Goal: Communication & Community: Share content

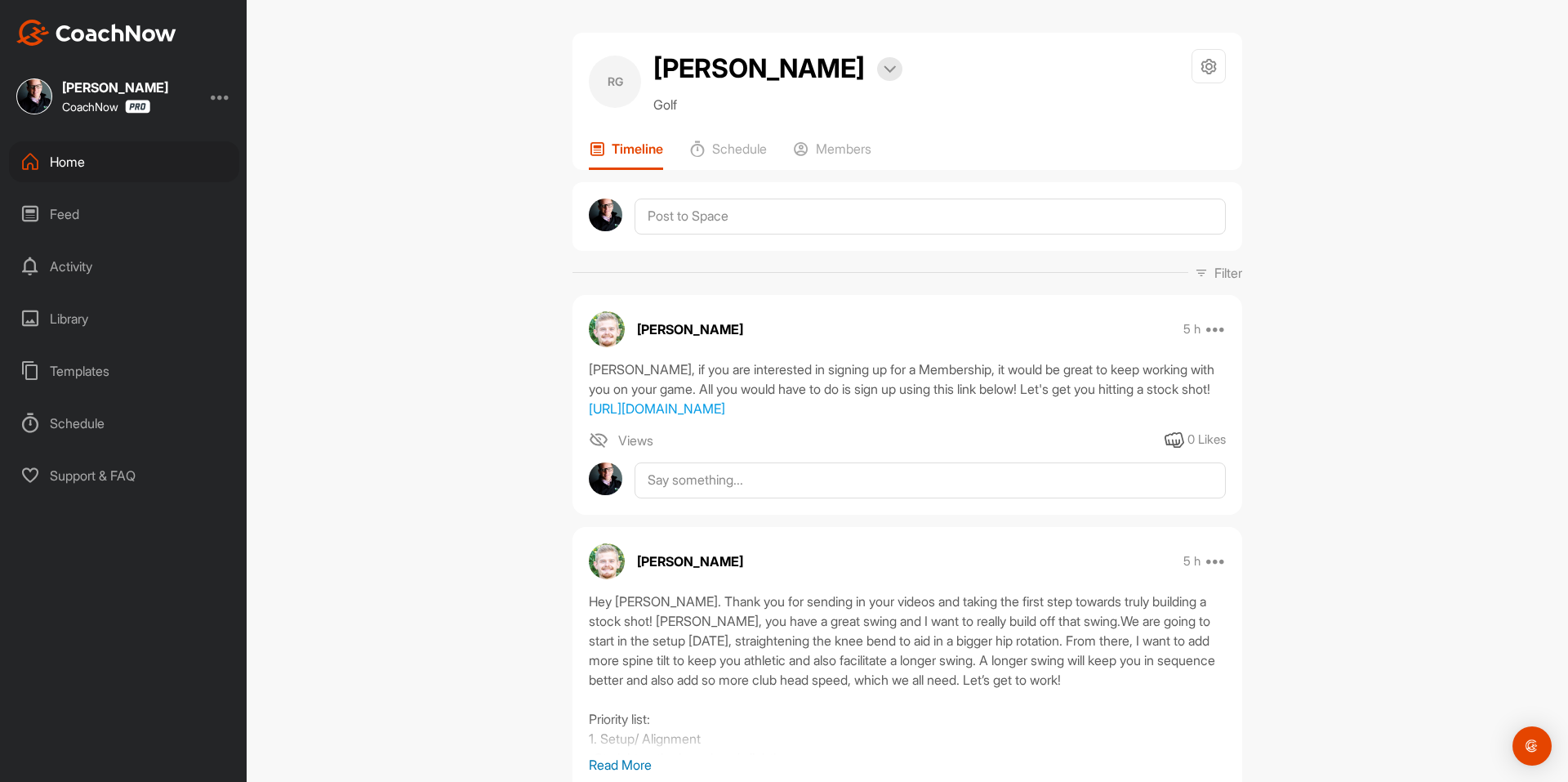
click at [140, 22] on img at bounding box center [96, 33] width 160 height 26
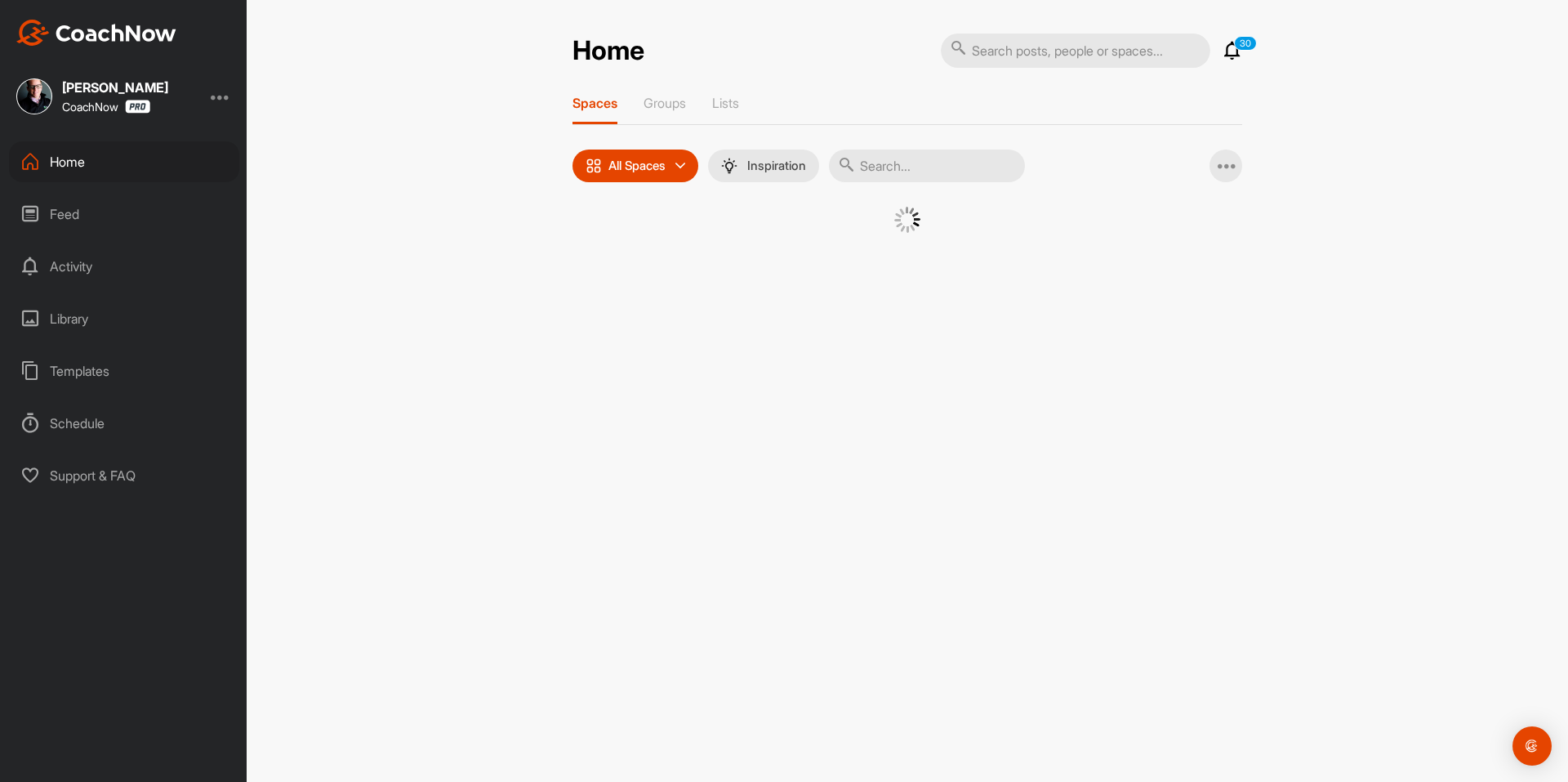
click at [1019, 61] on input "text" at bounding box center [1075, 51] width 270 height 34
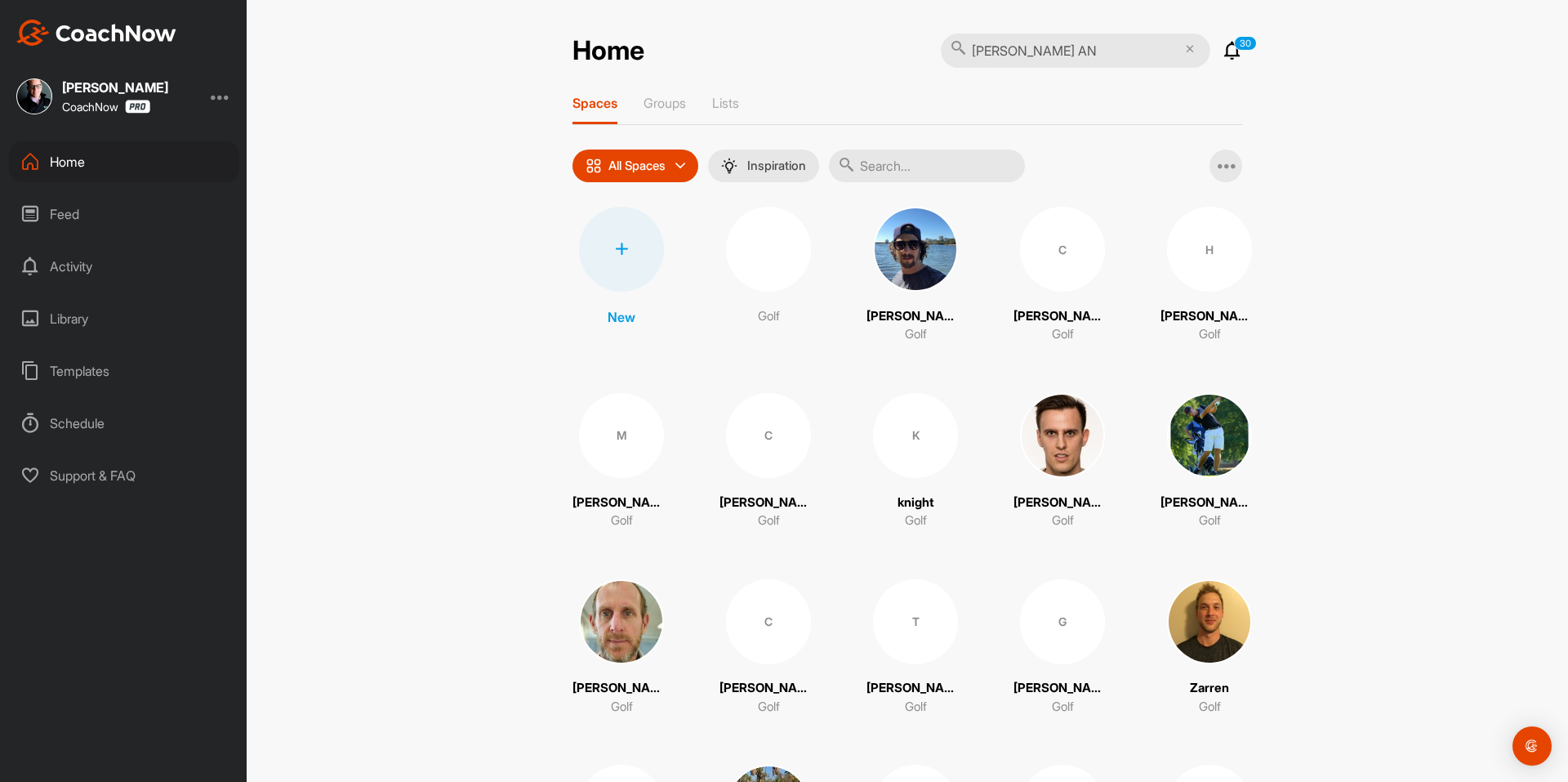
type input "[PERSON_NAME]"
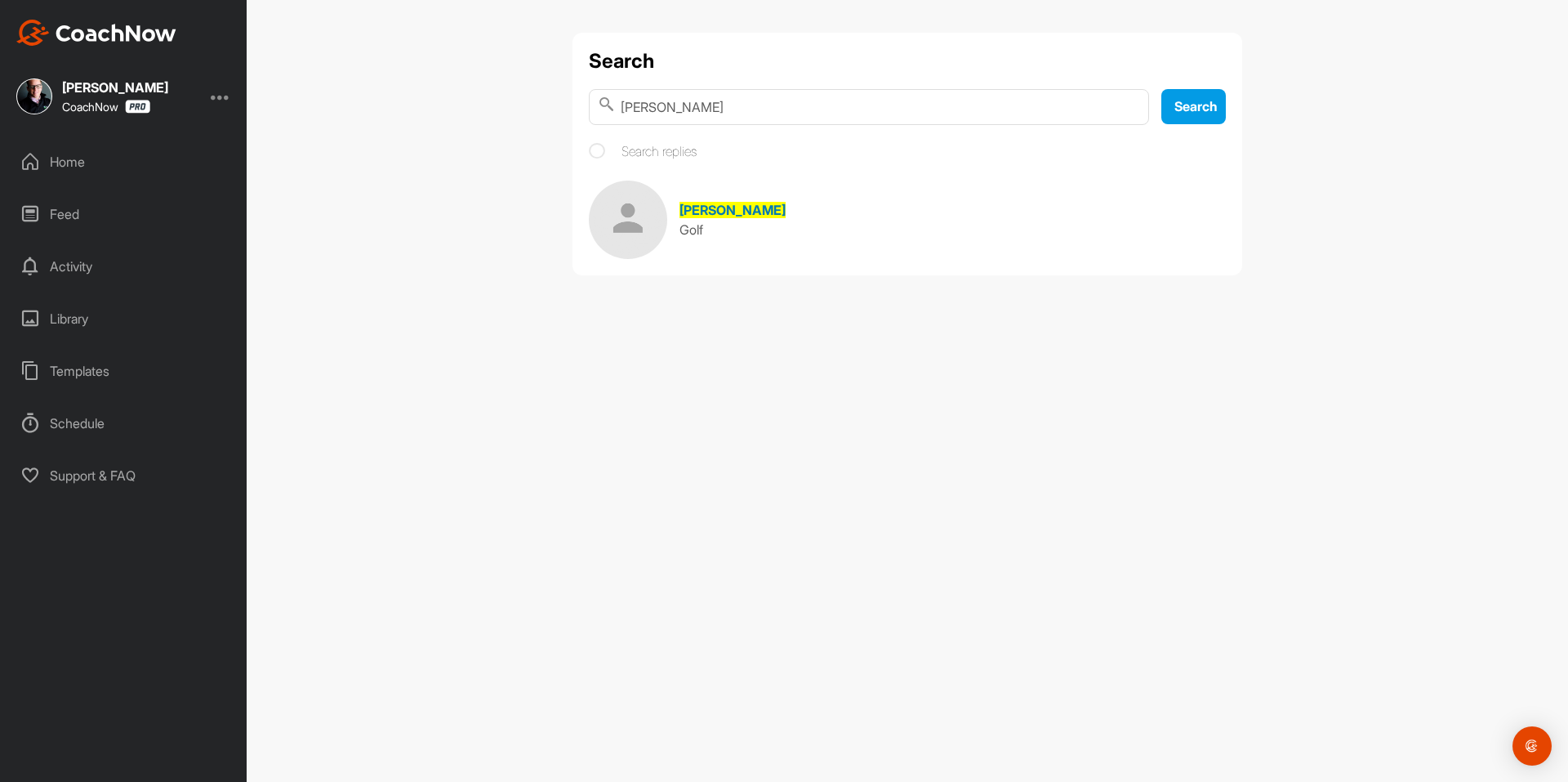
click at [688, 240] on link "[PERSON_NAME] Golf" at bounding box center [908, 220] width 637 height 78
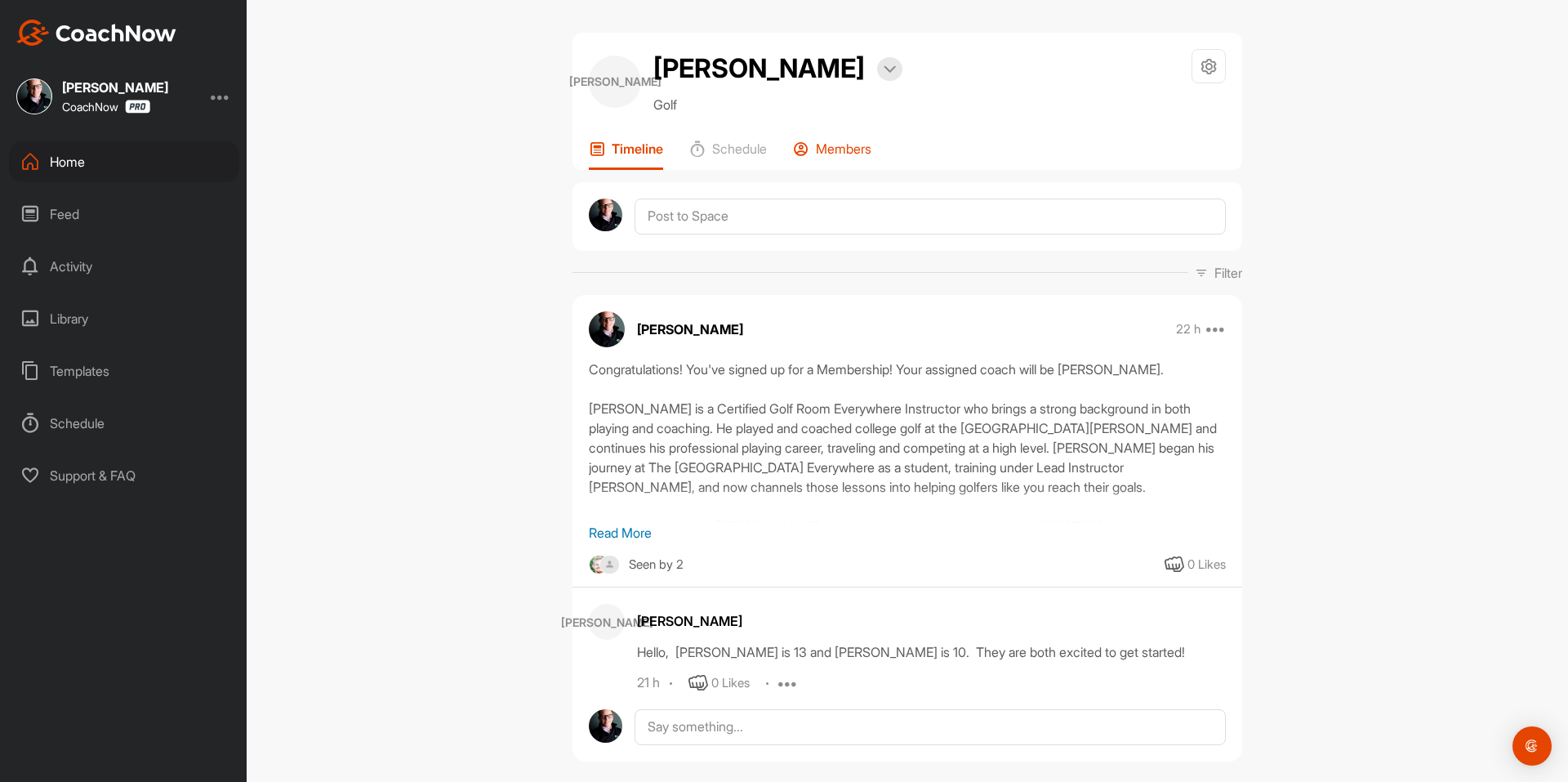
click at [852, 153] on p "Members" at bounding box center [844, 148] width 55 height 16
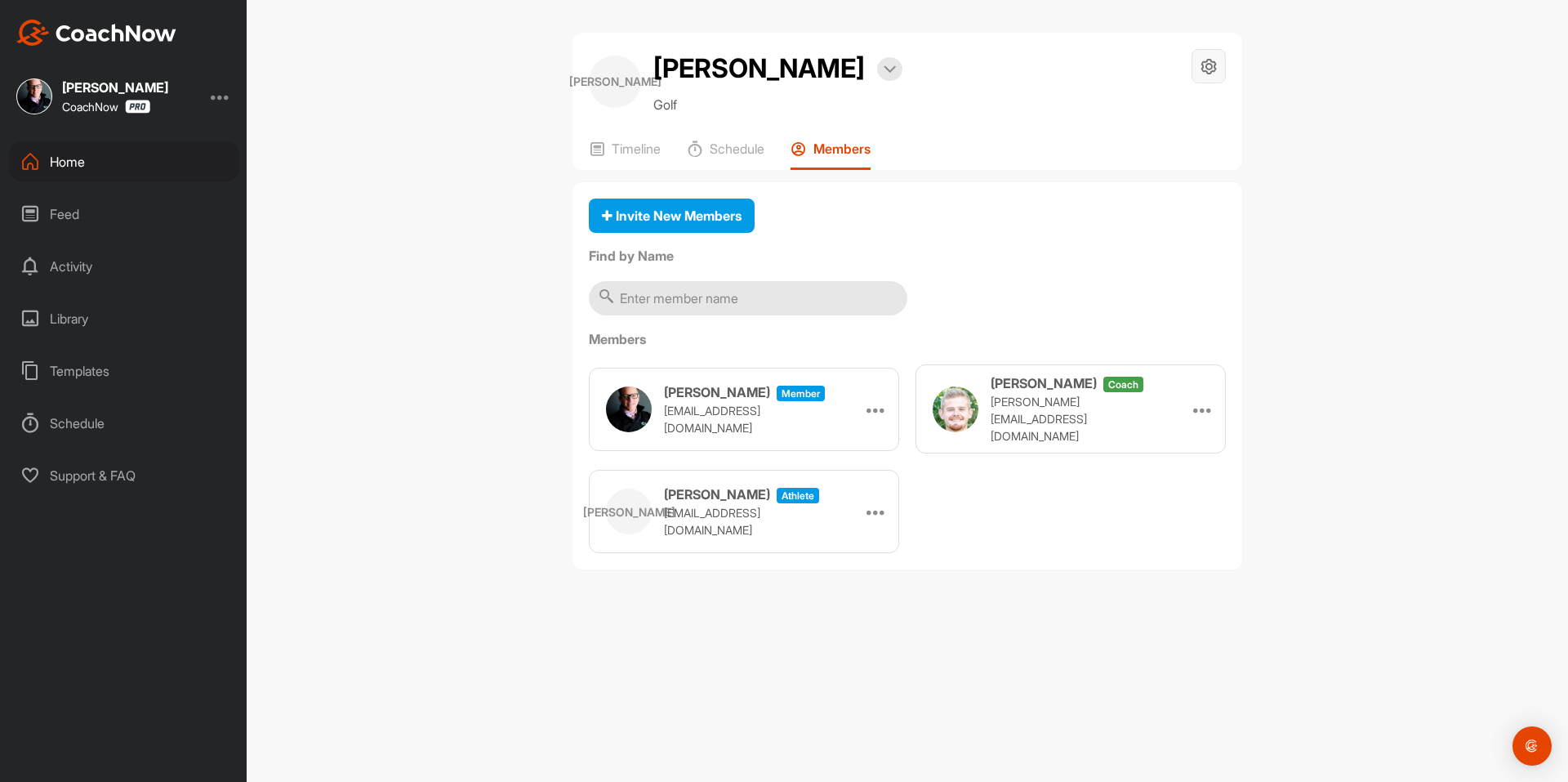
click at [1207, 73] on icon at bounding box center [1209, 66] width 19 height 19
click at [873, 502] on icon at bounding box center [876, 511] width 20 height 20
click at [877, 508] on icon at bounding box center [876, 511] width 20 height 20
click at [934, 509] on div "[PERSON_NAME] Member [EMAIL_ADDRESS][DOMAIN_NAME] Make Athlete [PERSON_NAME] co…" at bounding box center [908, 458] width 637 height 189
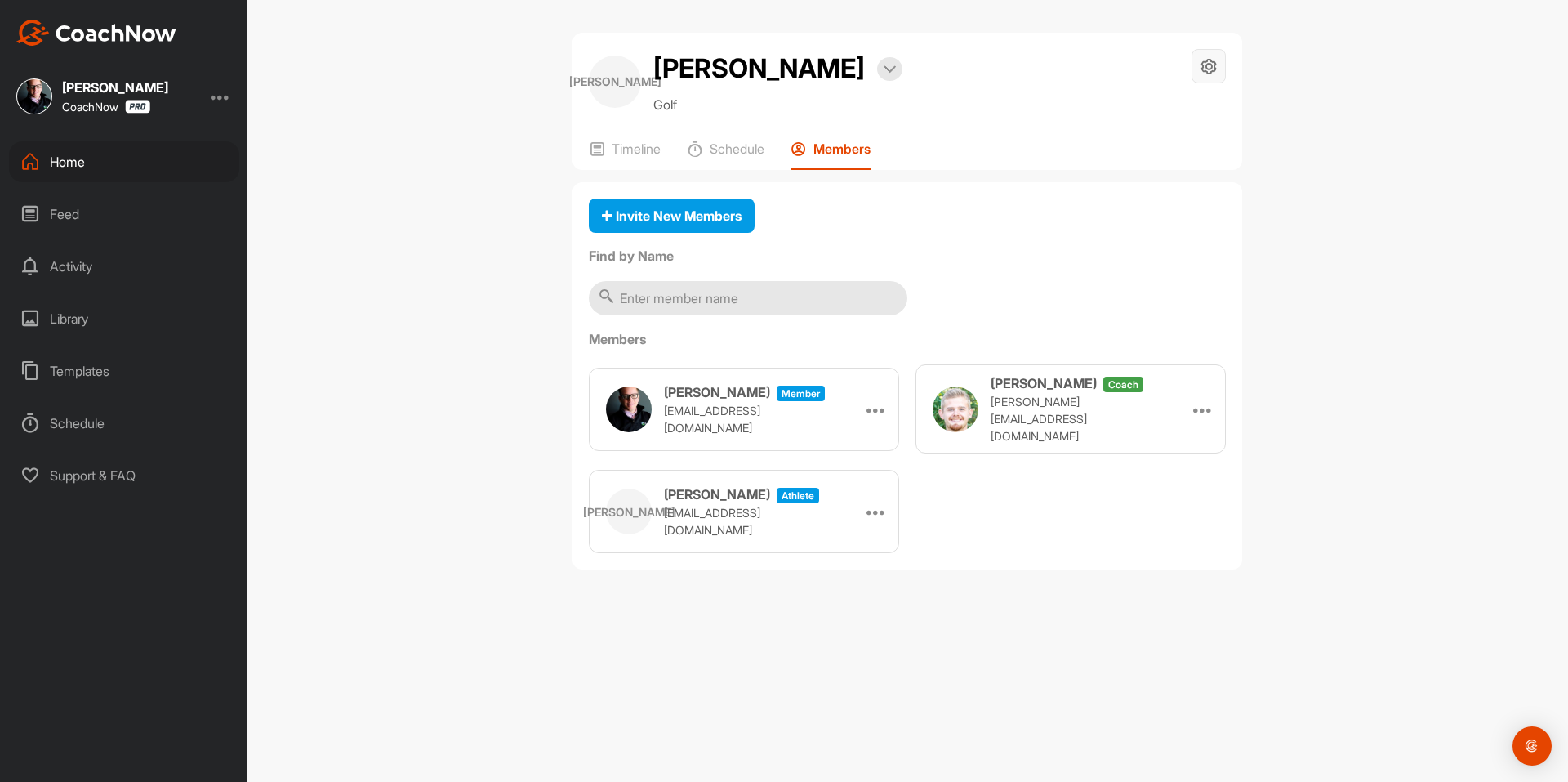
click at [1212, 69] on icon at bounding box center [1209, 66] width 19 height 19
click at [1145, 115] on li "Space Settings" at bounding box center [1160, 113] width 133 height 53
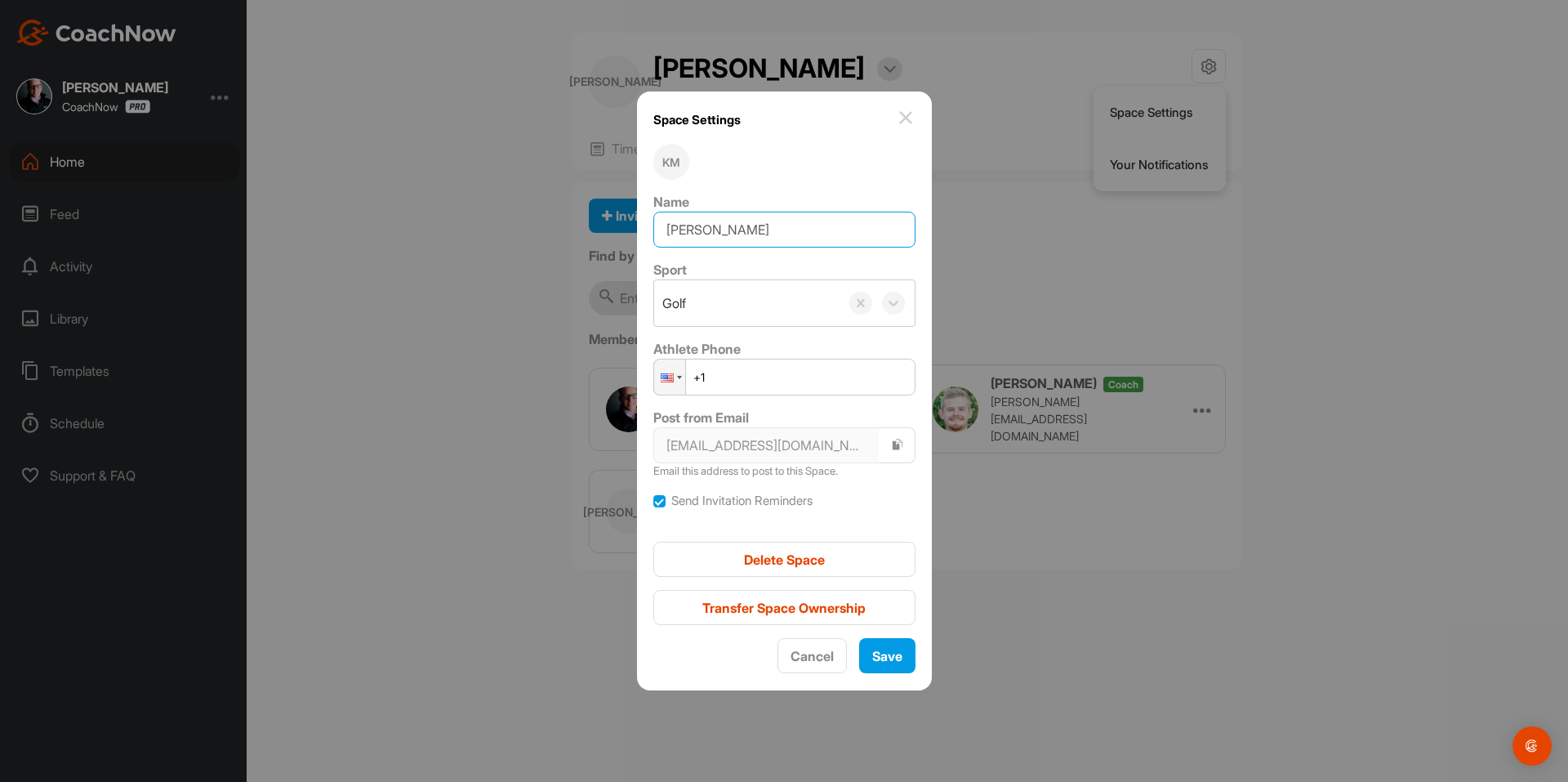
click at [768, 223] on input "[PERSON_NAME]" at bounding box center [784, 230] width 262 height 36
drag, startPoint x: 774, startPoint y: 231, endPoint x: 648, endPoint y: 229, distance: 126.0
click at [648, 229] on div "Space Settings KM Name [PERSON_NAME] Sport Golf Athlete Phone Phone +1 Post fro…" at bounding box center [784, 390] width 294 height 599
type input "[PERSON_NAME]"
click at [872, 658] on span "Save" at bounding box center [887, 655] width 30 height 16
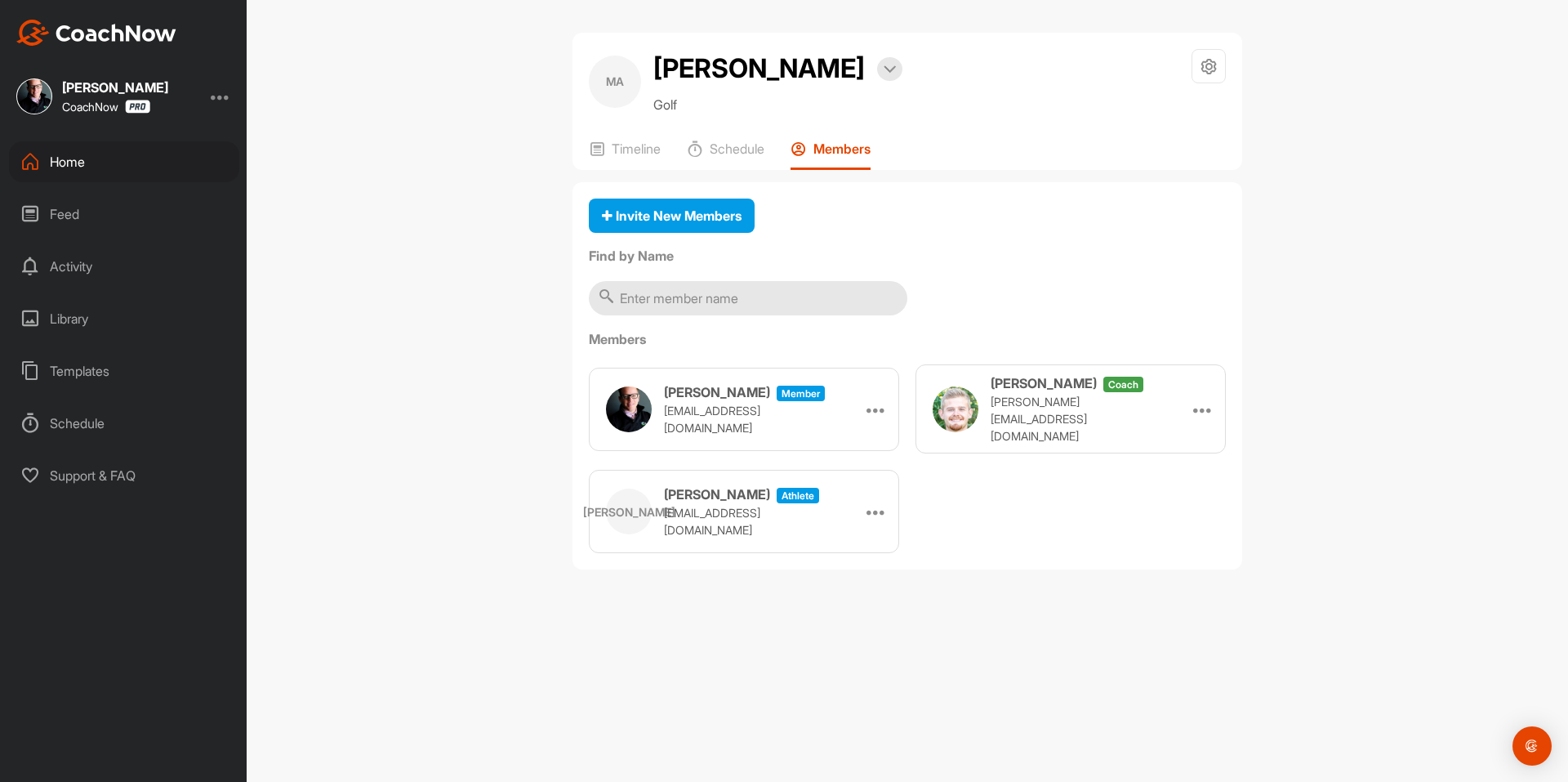
click at [86, 170] on div "Home" at bounding box center [123, 161] width 230 height 40
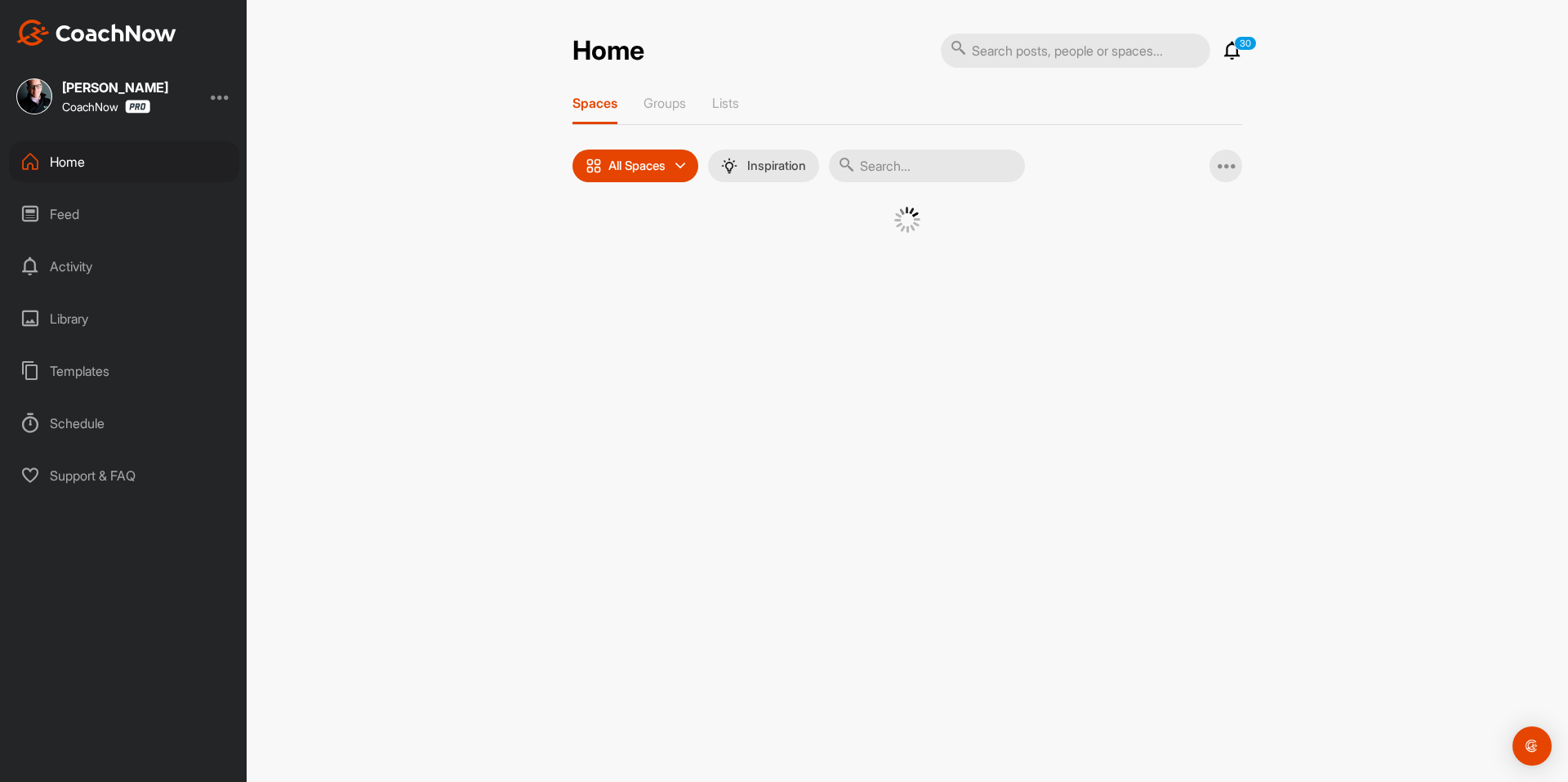
click at [632, 225] on div at bounding box center [907, 220] width 588 height 26
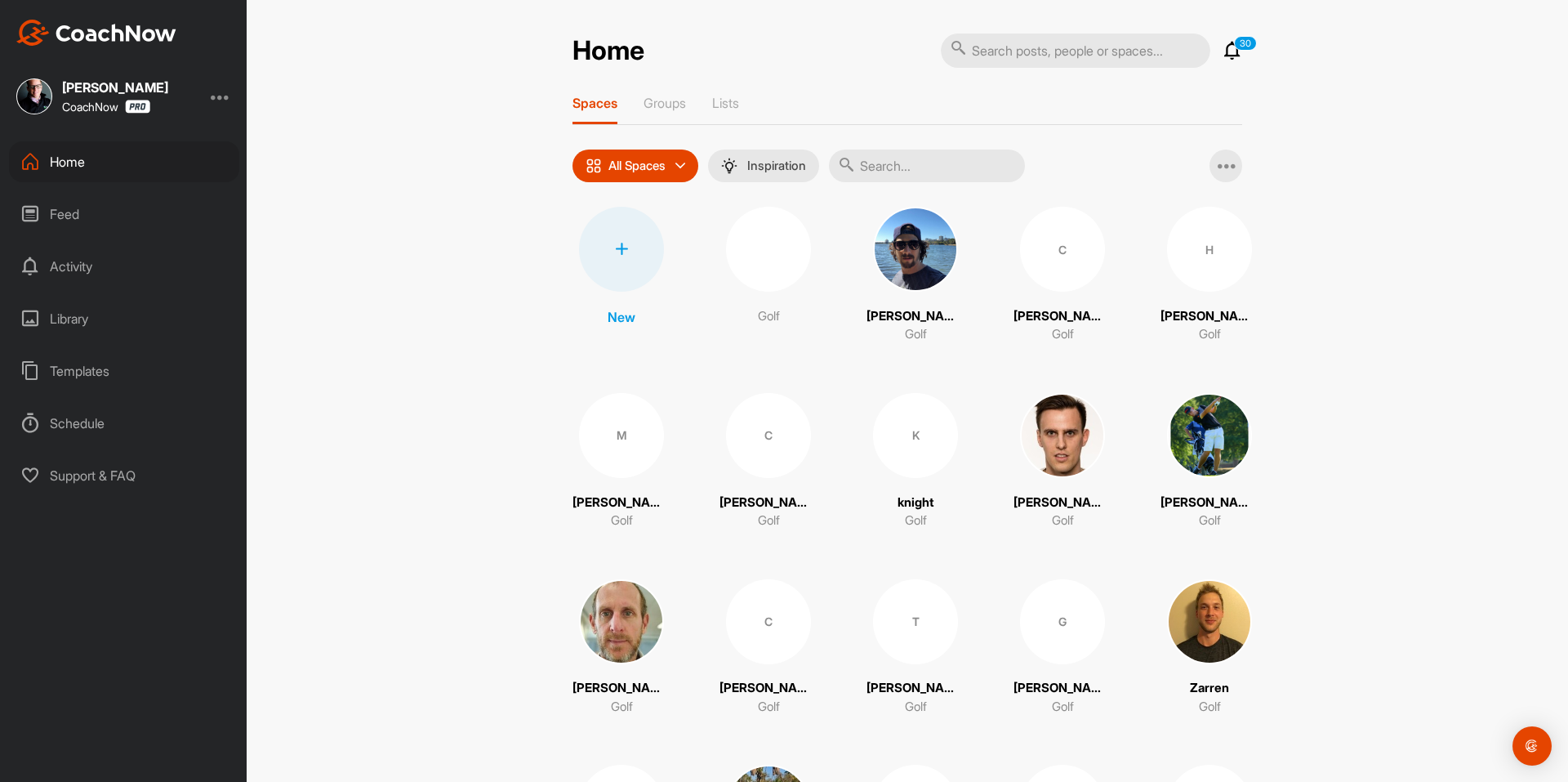
click at [617, 230] on div at bounding box center [621, 249] width 85 height 85
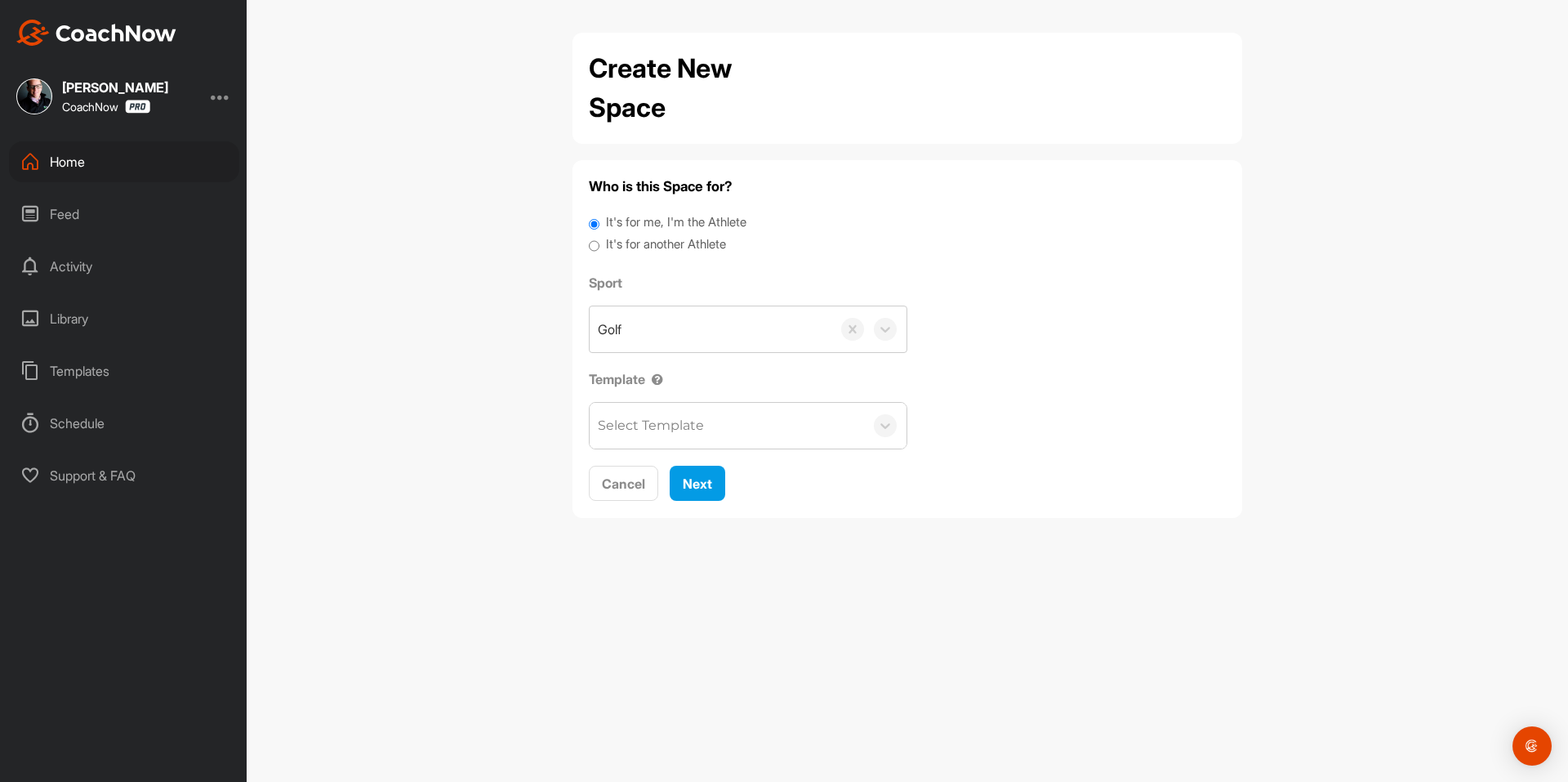
click at [626, 233] on div "It's for me, I'm the Athlete" at bounding box center [908, 225] width 637 height 22
click at [623, 242] on label "It's for another Athlete" at bounding box center [666, 245] width 120 height 19
click at [599, 242] on input "It's for another Athlete" at bounding box center [594, 246] width 10 height 22
radio input "true"
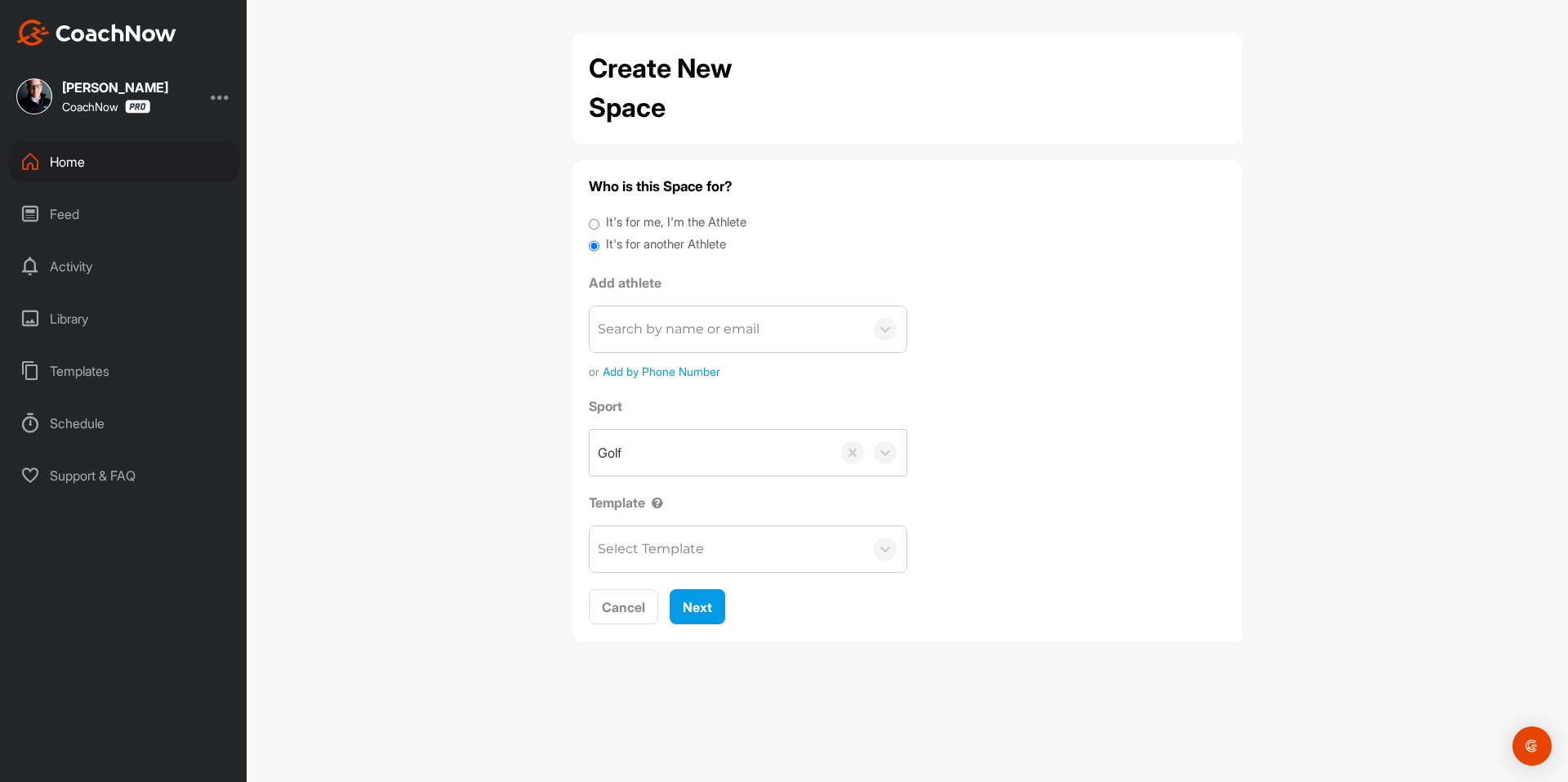
click at [636, 243] on label "It's for another Athlete" at bounding box center [666, 245] width 120 height 19
click at [599, 243] on input "It's for another Athlete" at bounding box center [594, 246] width 10 height 22
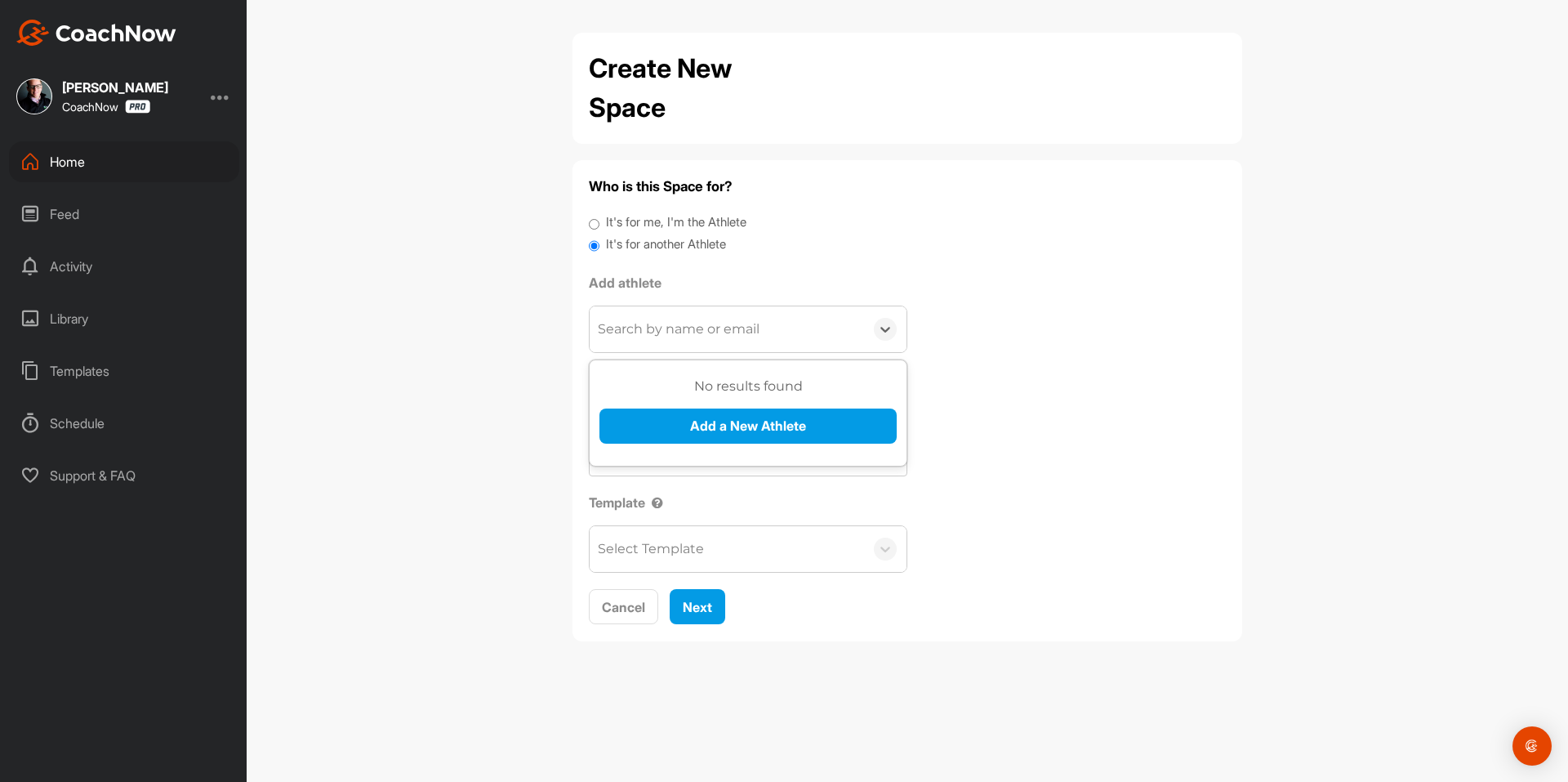
click at [645, 331] on div "Search by name or email" at bounding box center [679, 329] width 162 height 20
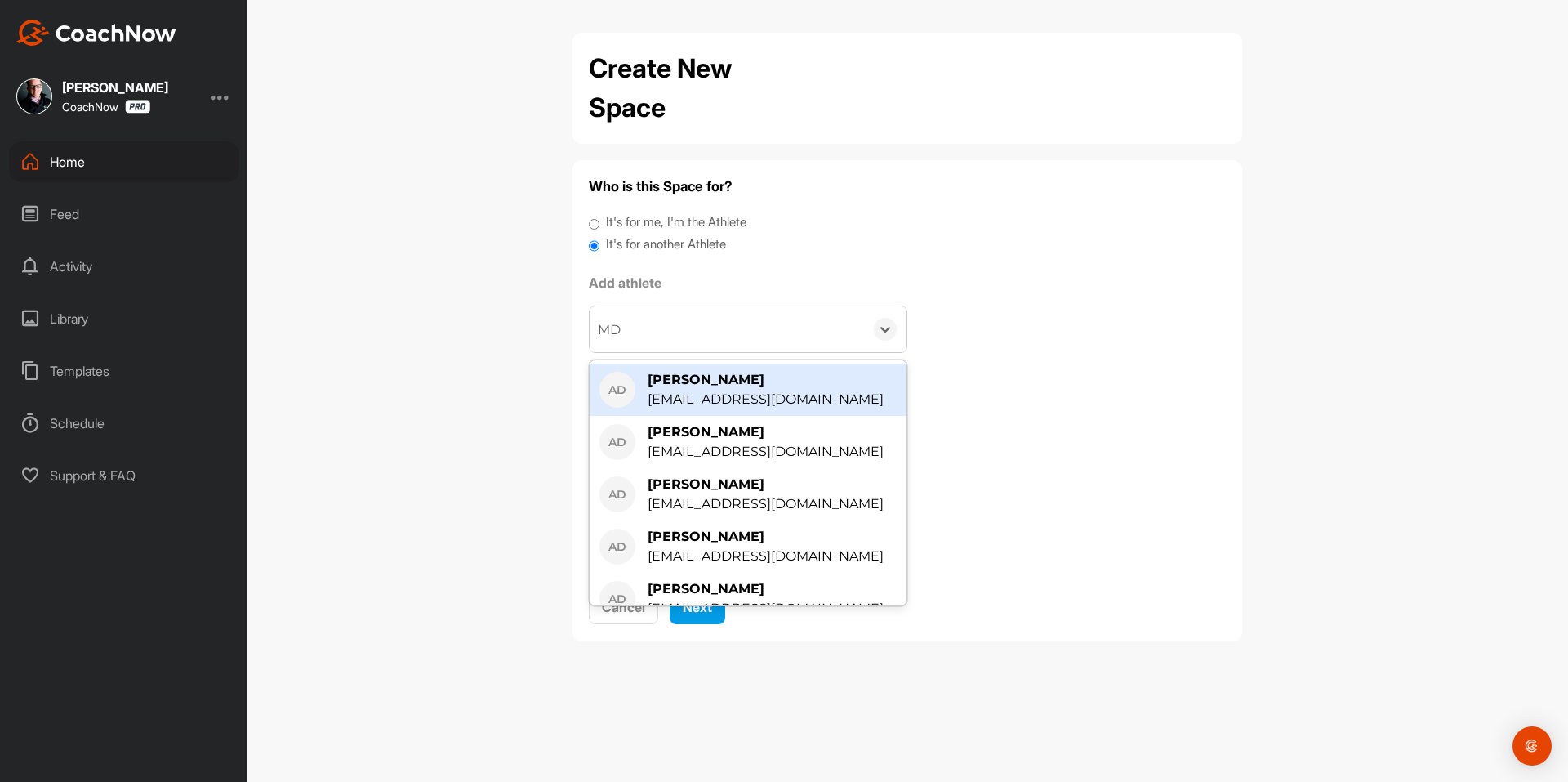
type input "M"
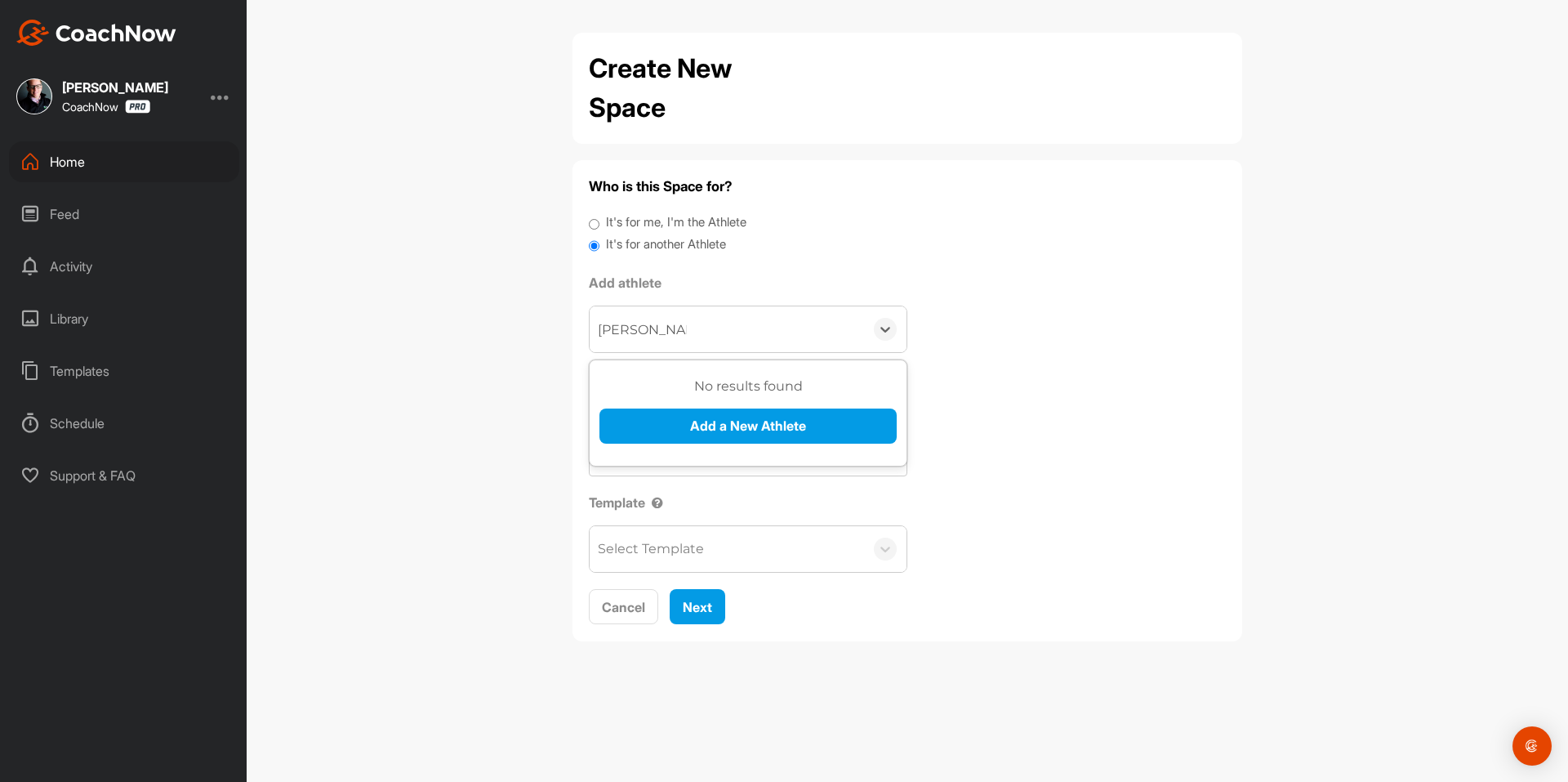
type input "[PERSON_NAME]"
click at [754, 426] on button "Add a New Athlete" at bounding box center [747, 425] width 297 height 35
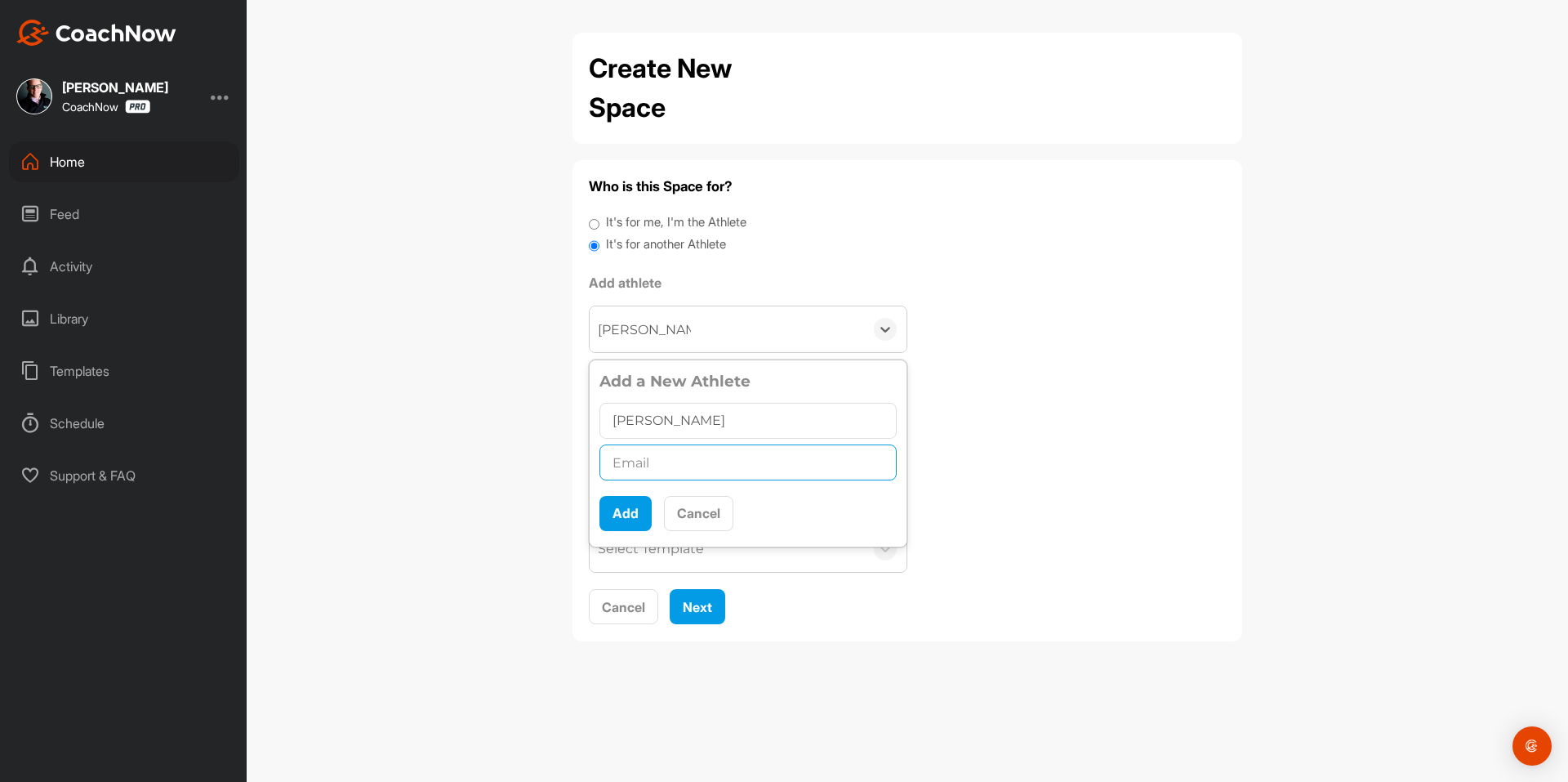
click at [705, 459] on input "text" at bounding box center [747, 462] width 297 height 36
paste input "[EMAIL_ADDRESS][DOMAIN_NAME]"
type input "[EMAIL_ADDRESS][DOMAIN_NAME]"
click at [635, 506] on button "Add" at bounding box center [625, 513] width 53 height 35
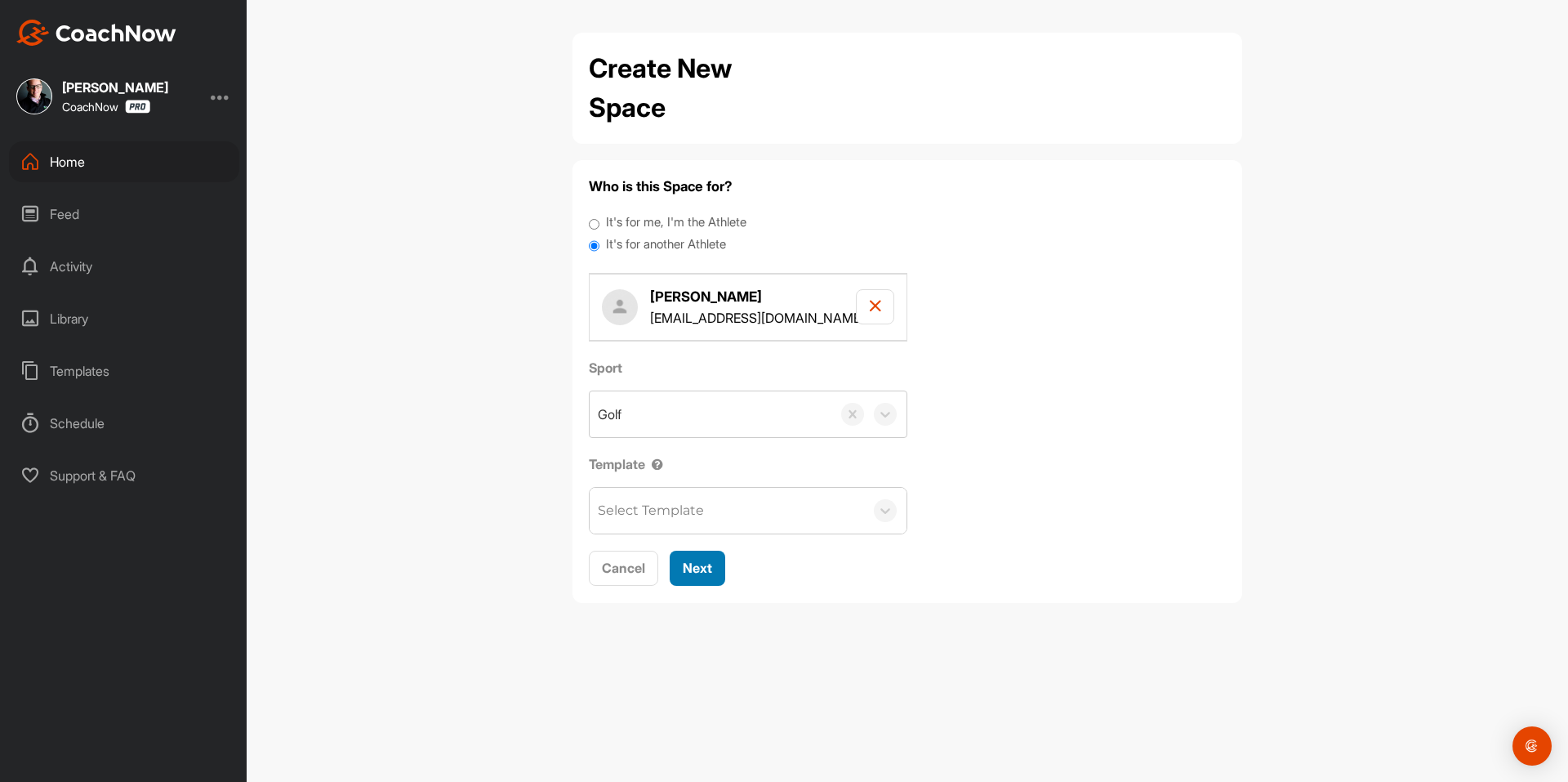
click at [696, 578] on div "Next" at bounding box center [697, 568] width 29 height 20
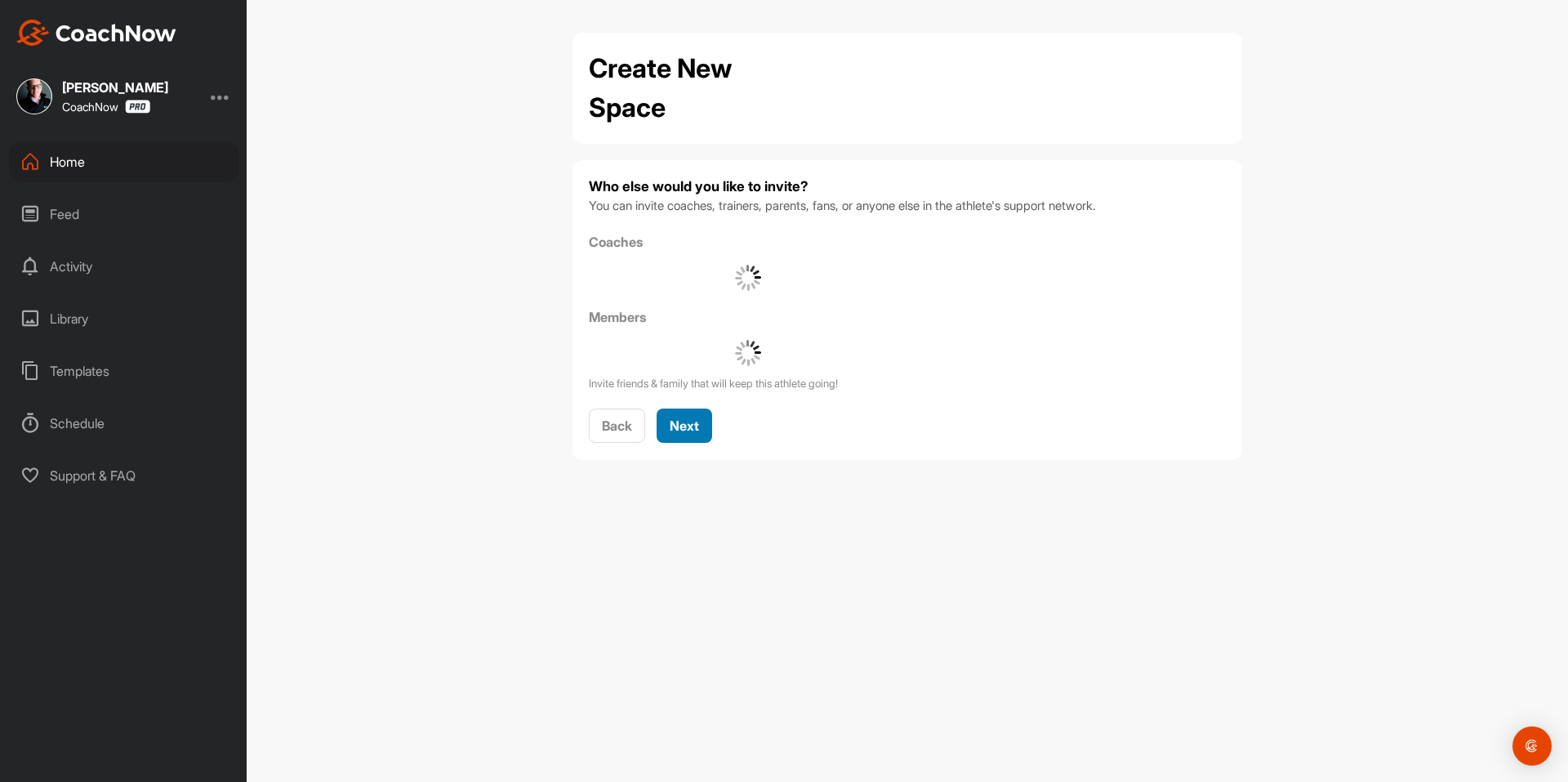
click at [691, 419] on span "Next" at bounding box center [685, 425] width 29 height 16
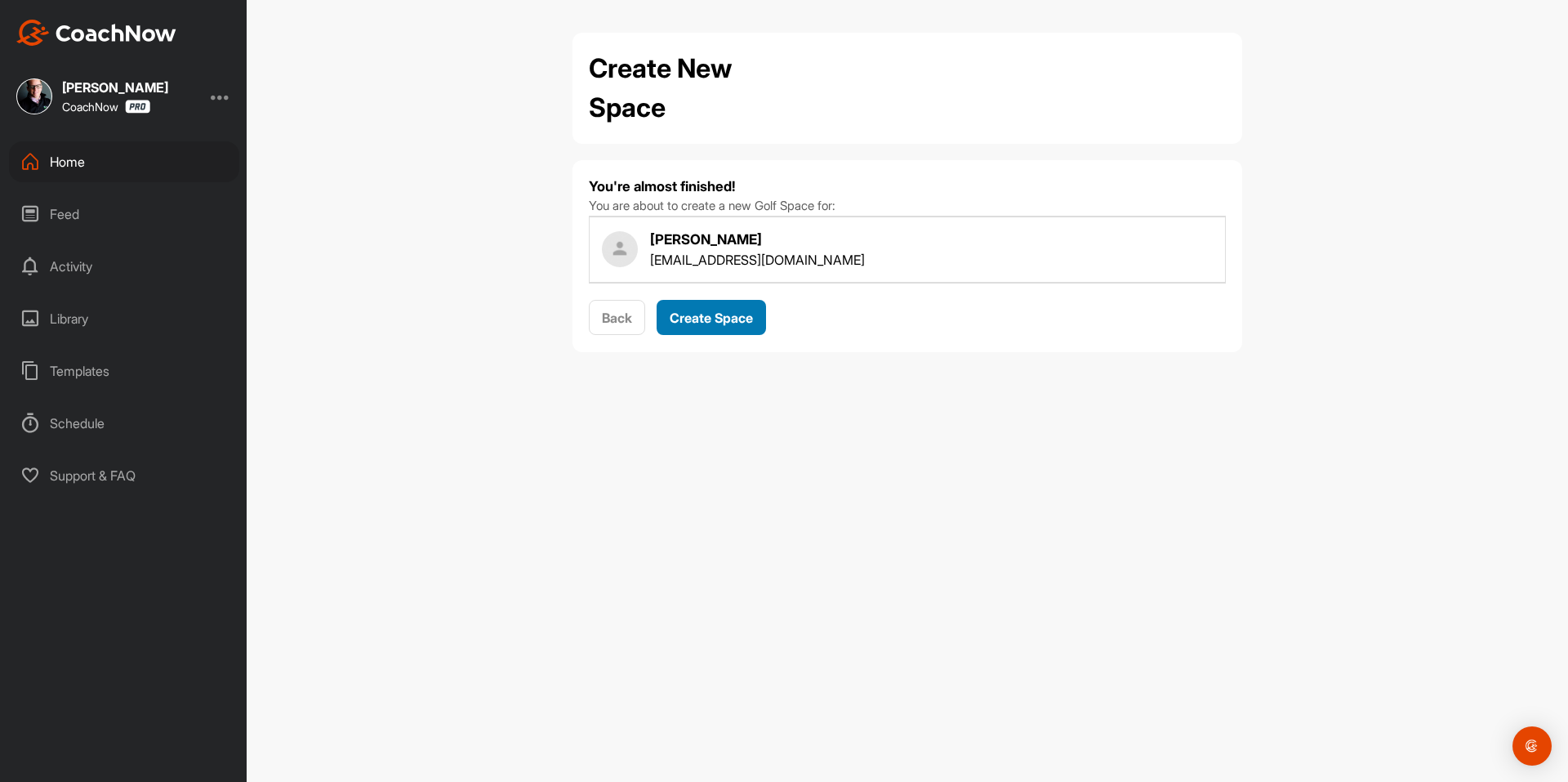
click at [734, 305] on button "Create Space" at bounding box center [711, 317] width 109 height 35
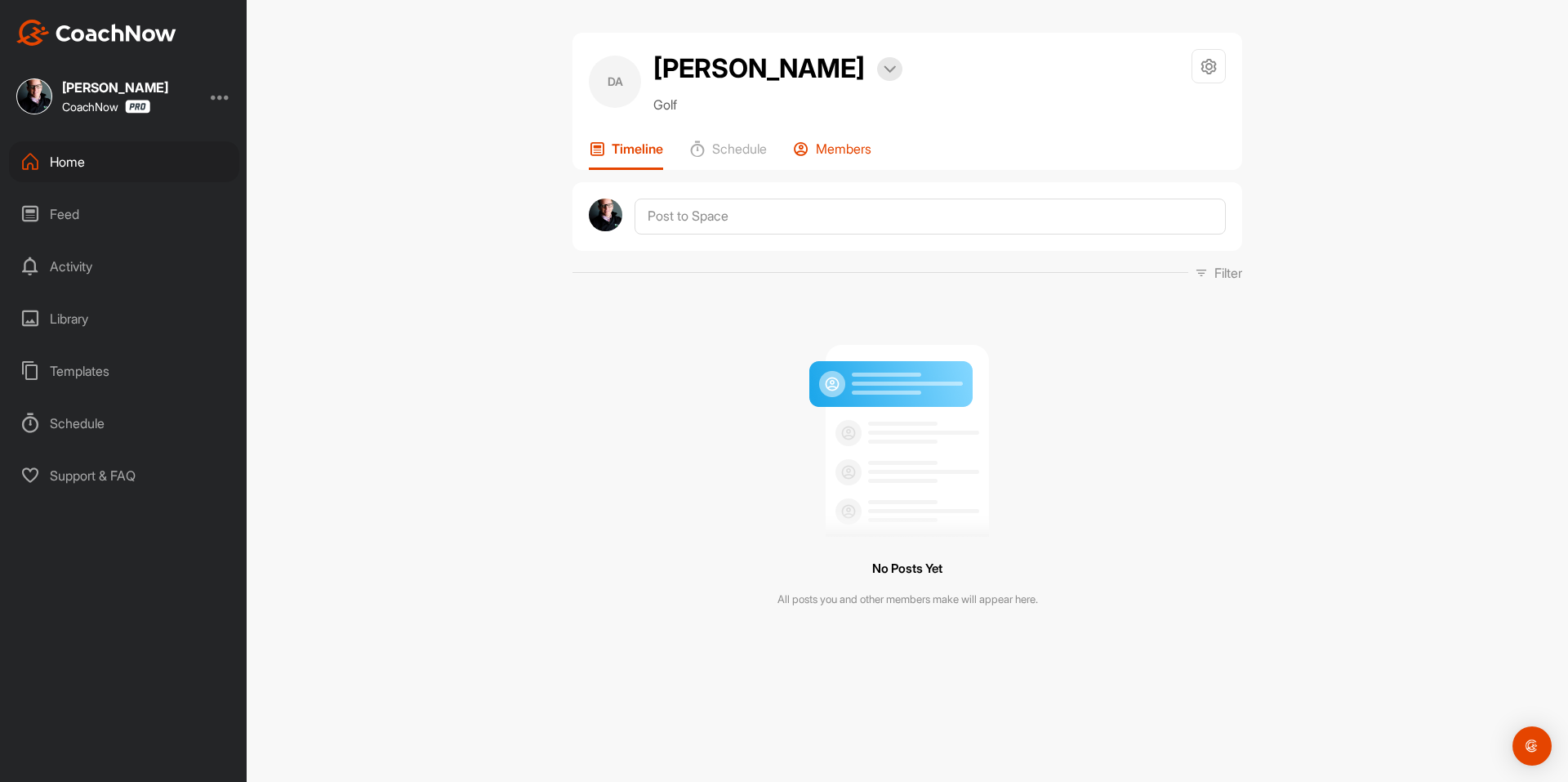
click at [815, 152] on div "Members" at bounding box center [832, 155] width 78 height 29
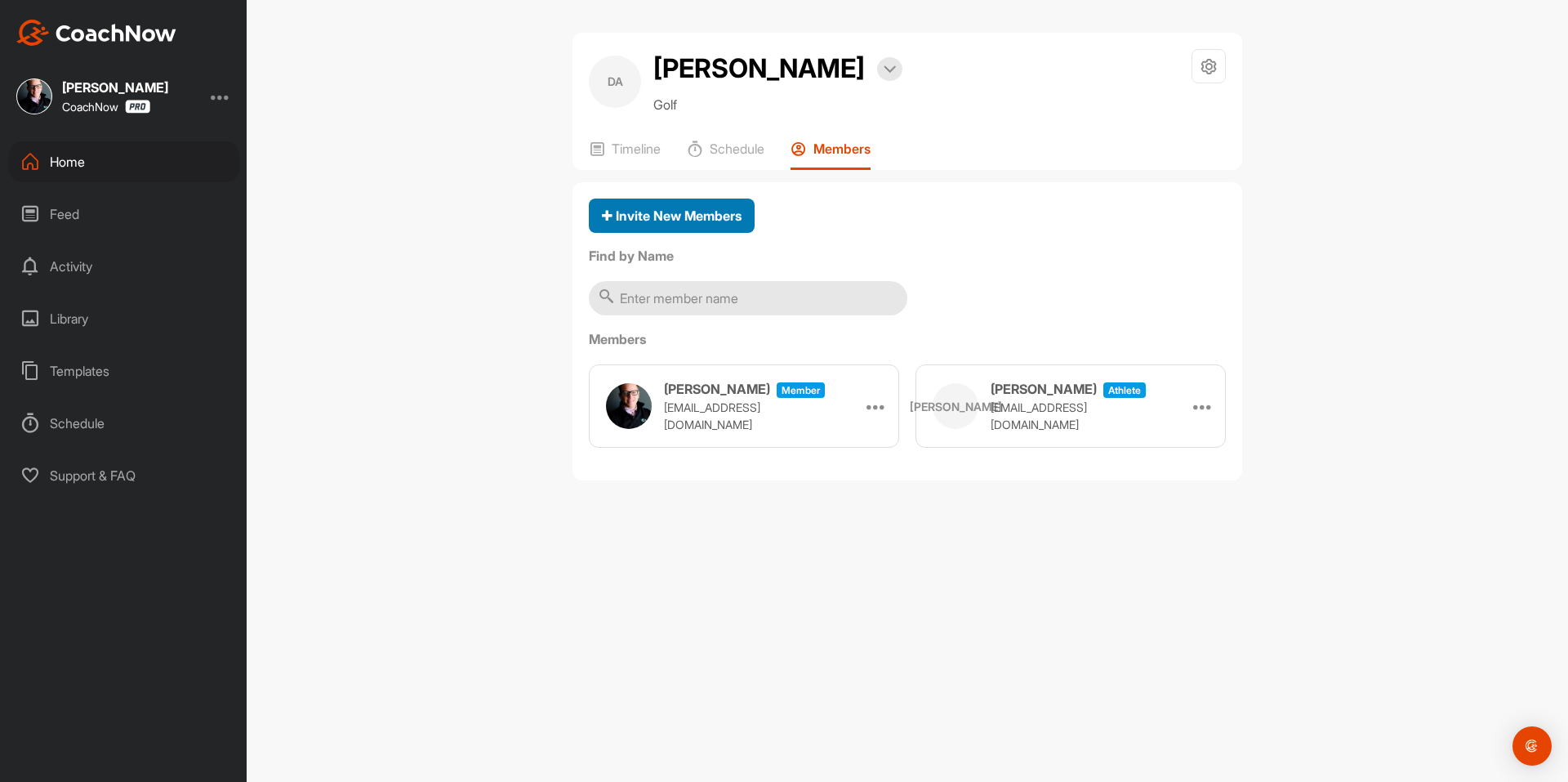
click at [706, 224] on div "Invite New Members" at bounding box center [672, 215] width 139 height 20
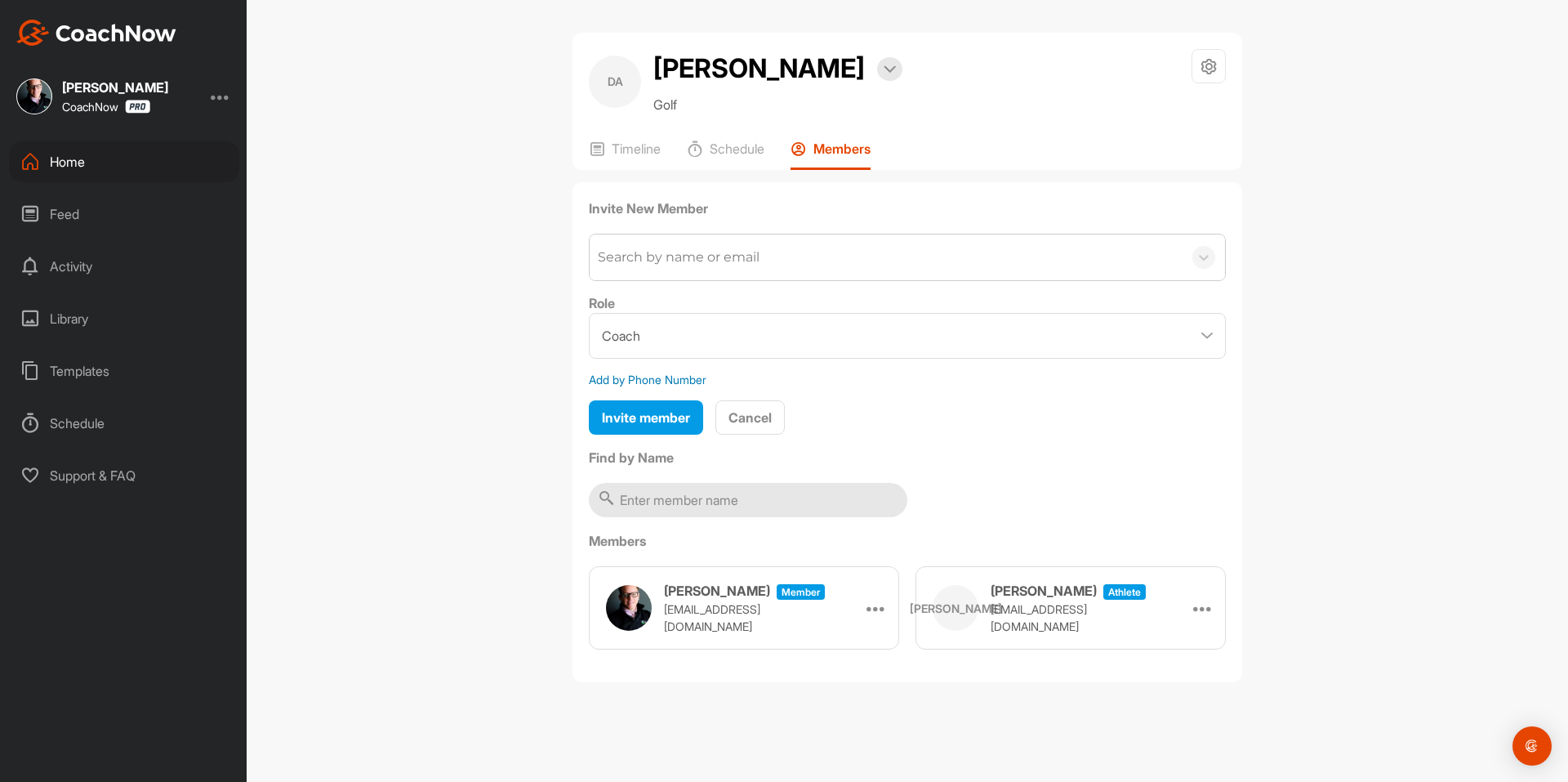
click at [689, 245] on div "Search by name or email" at bounding box center [886, 257] width 593 height 46
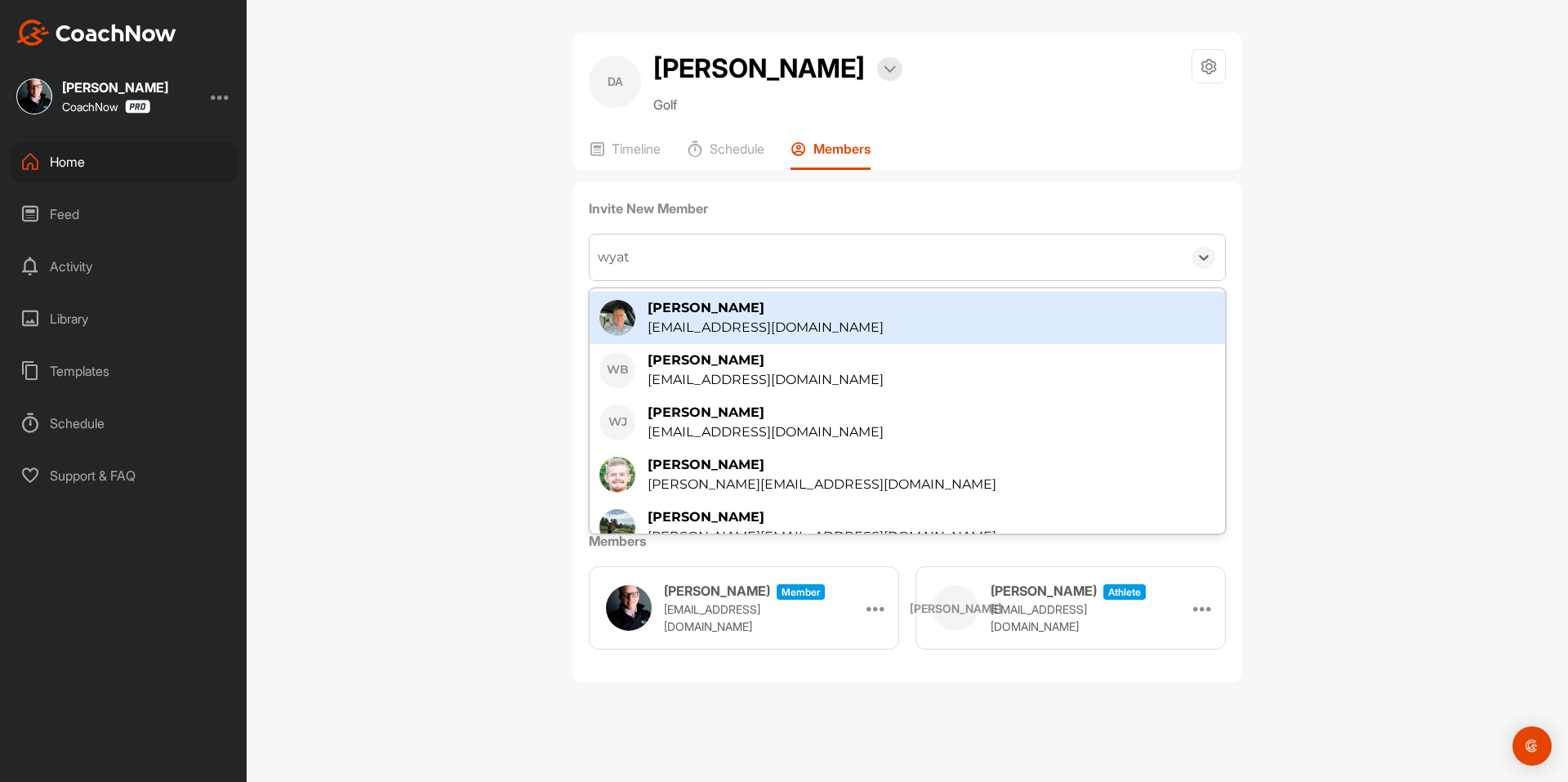
type input "[PERSON_NAME]"
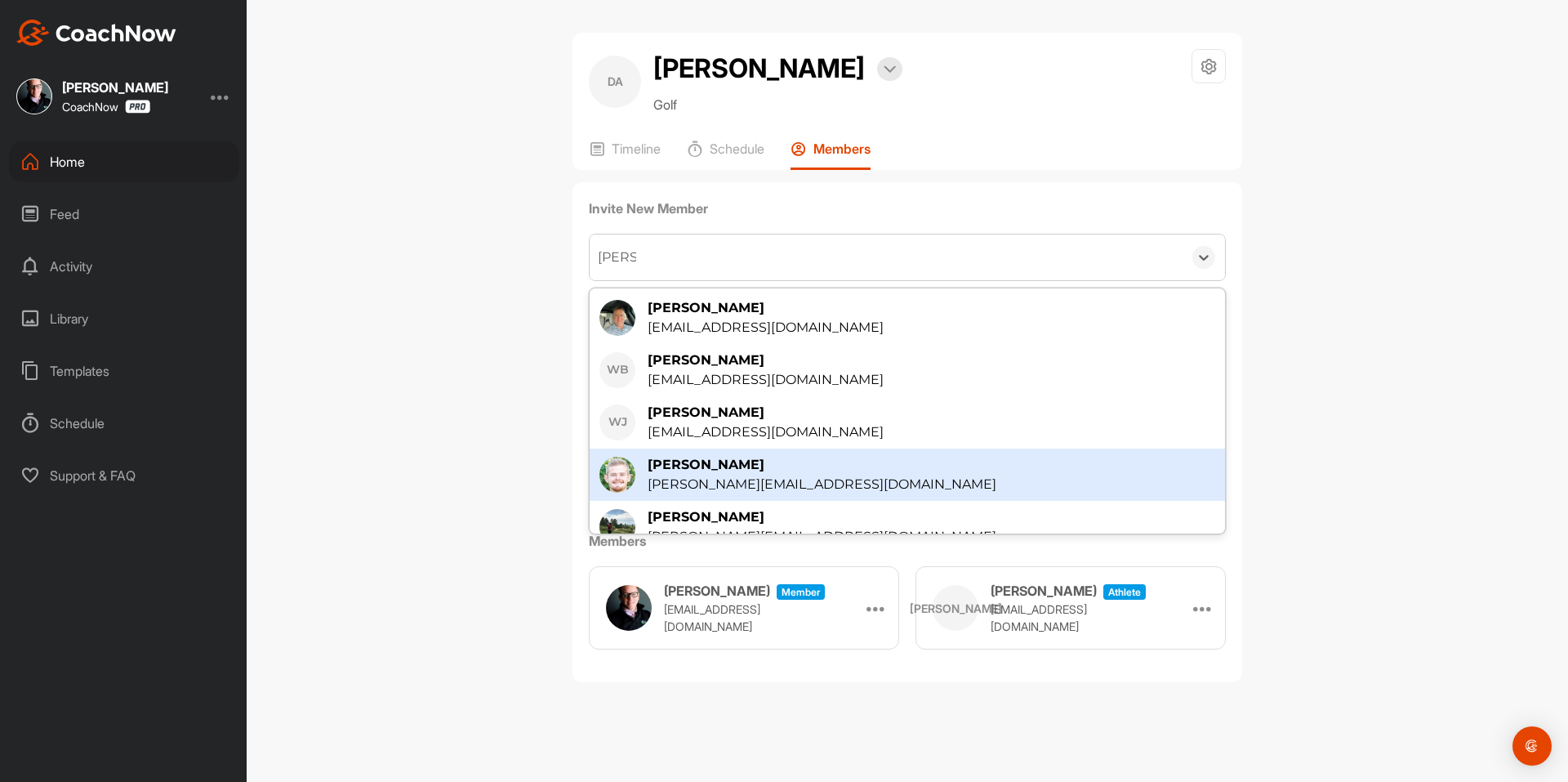
click at [700, 465] on div "[PERSON_NAME]" at bounding box center [821, 464] width 349 height 20
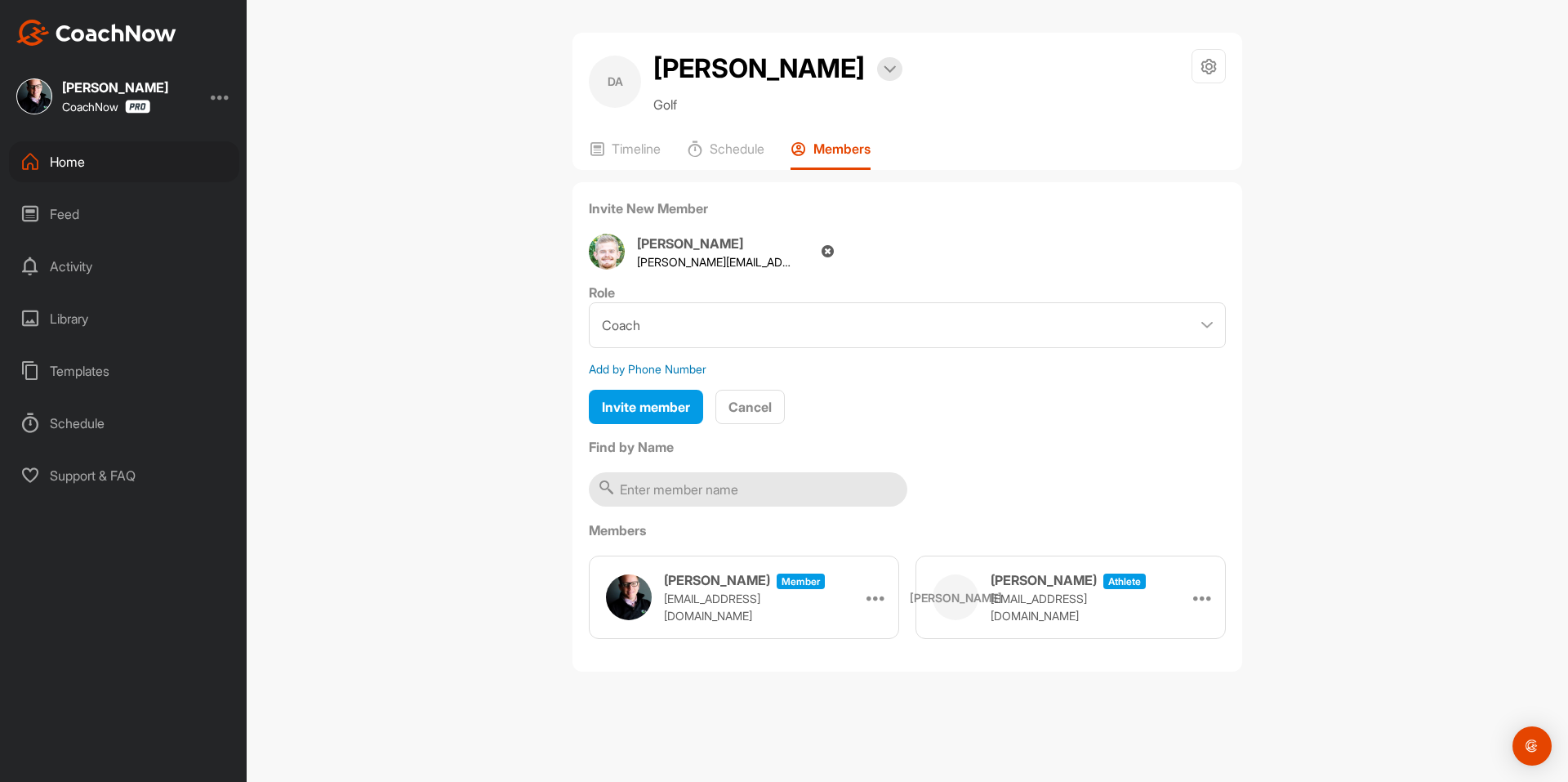
click at [624, 410] on span "Invite member" at bounding box center [646, 407] width 88 height 16
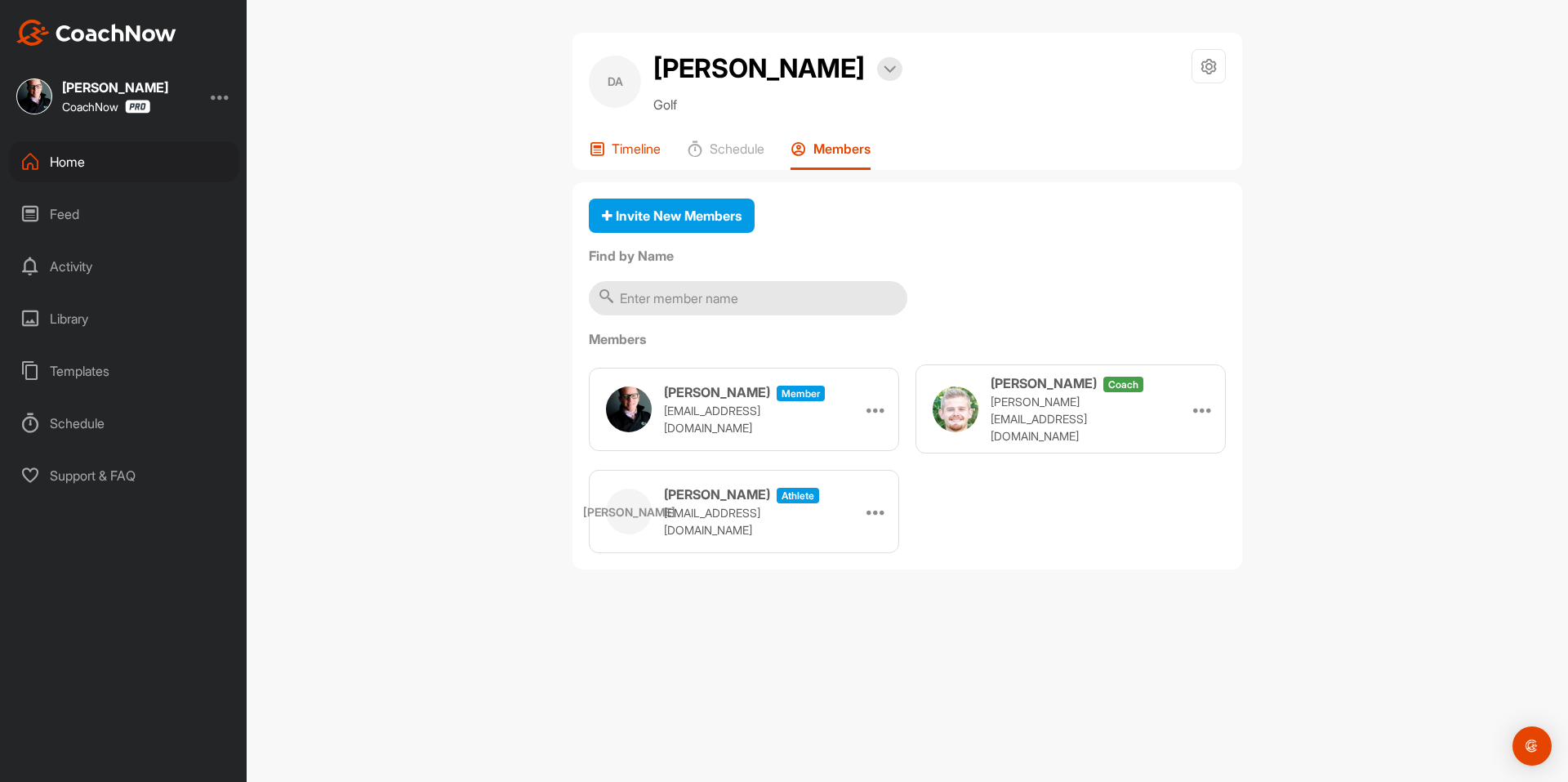
click at [649, 151] on p "Timeline" at bounding box center [635, 148] width 49 height 16
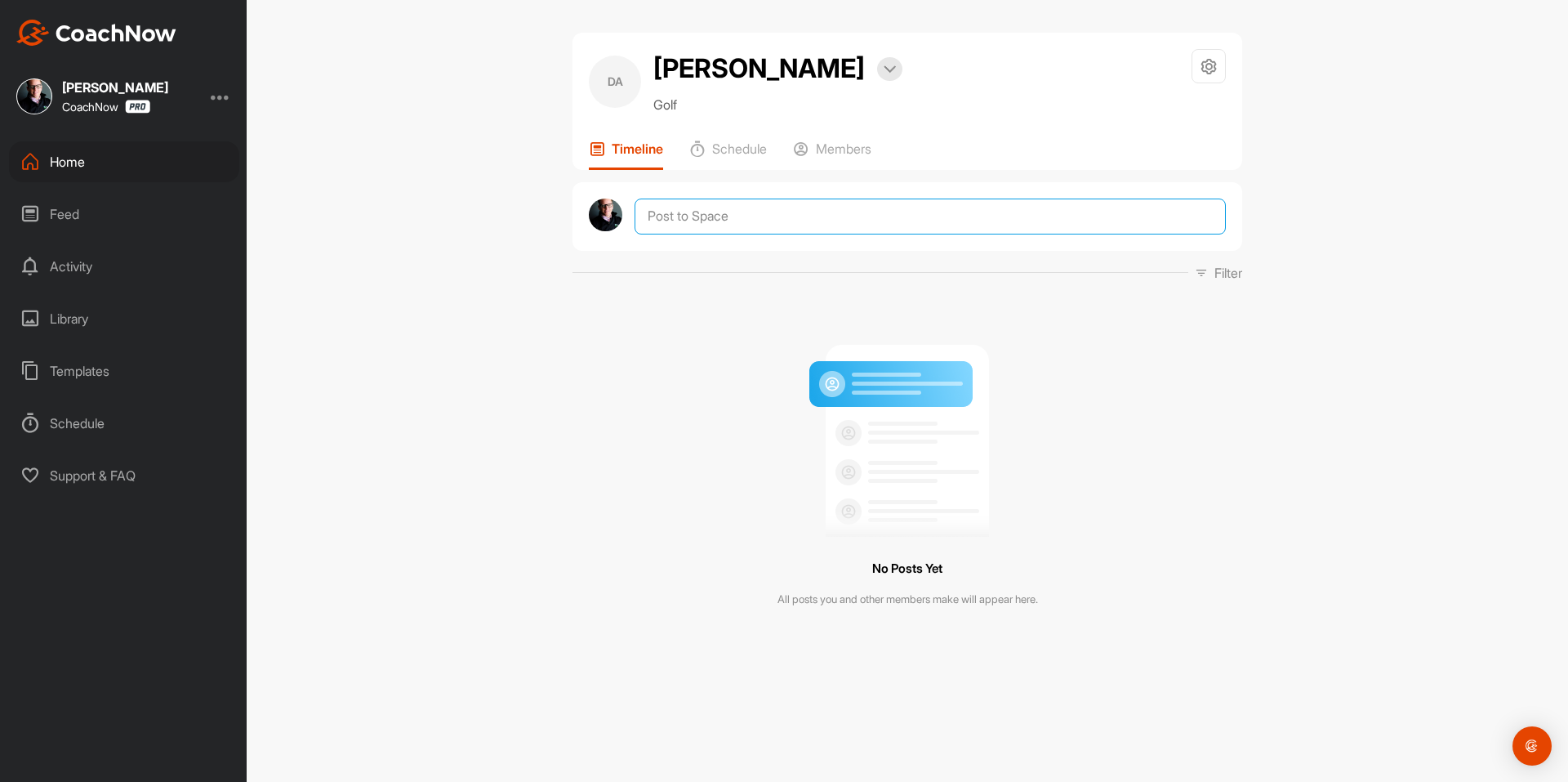
click at [738, 233] on textarea at bounding box center [930, 216] width 592 height 36
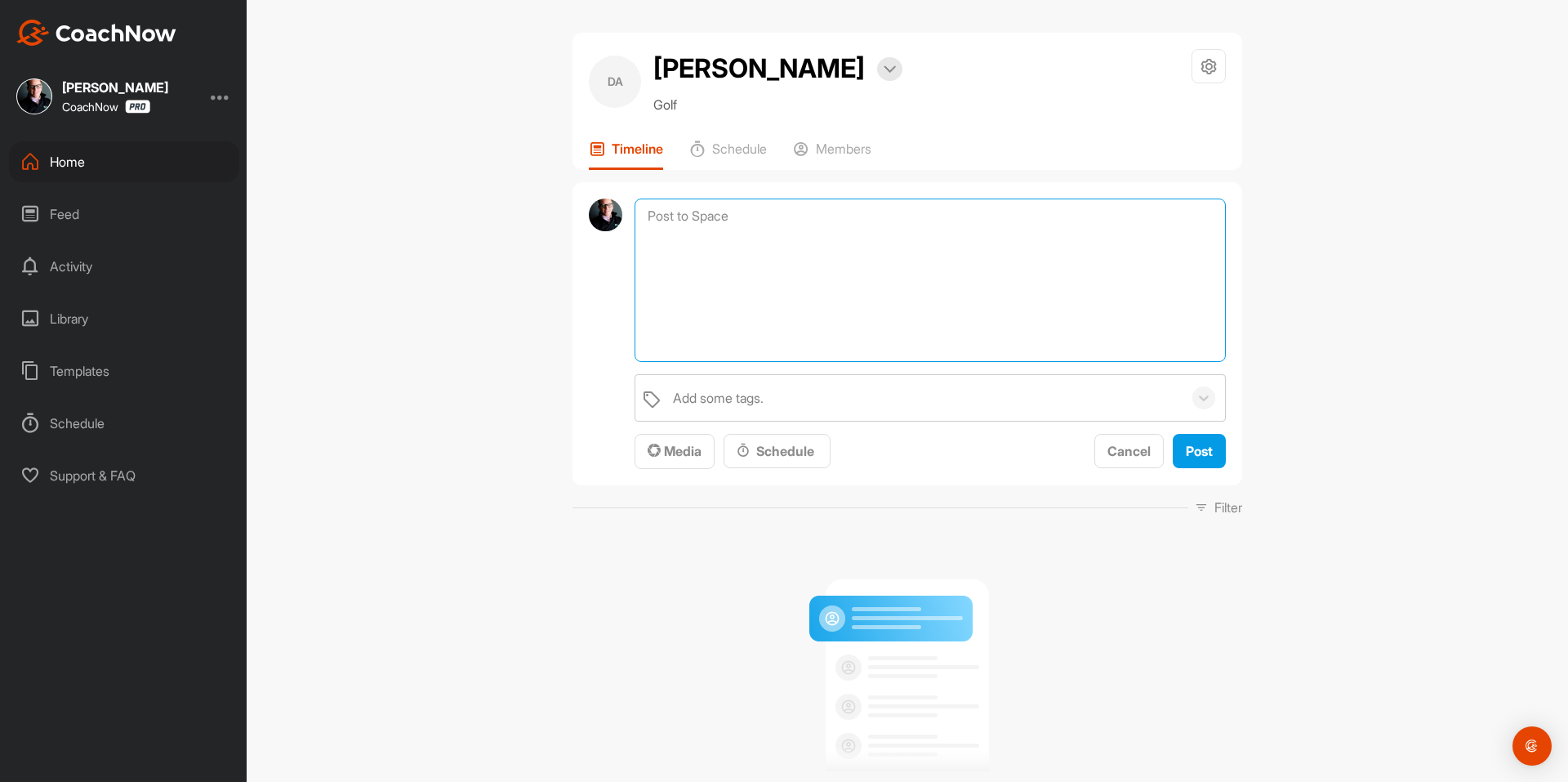
paste textarea "Congratulations! You've signed up for a Membership! Your assigned coach will be…"
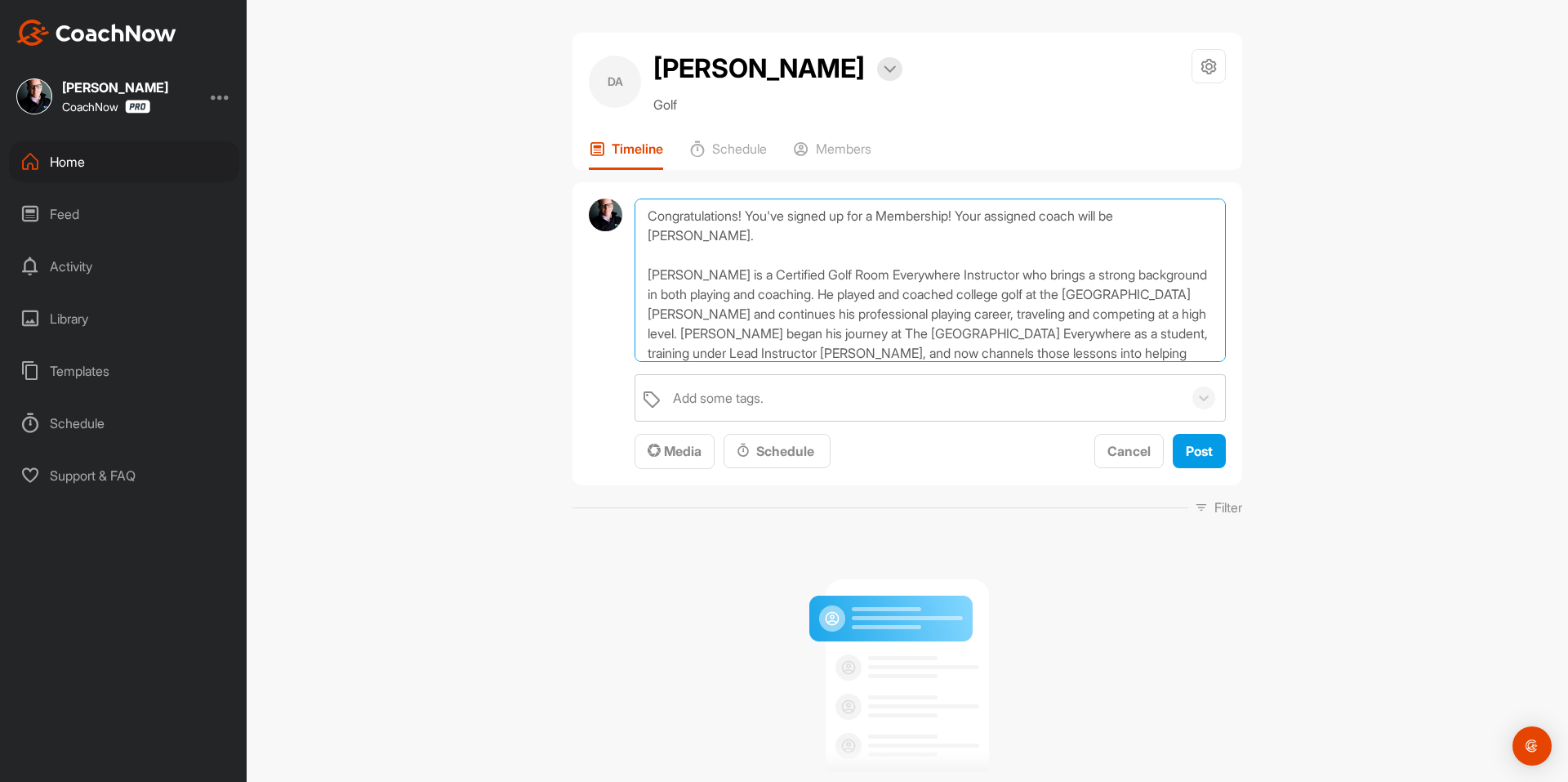
scroll to position [59, 0]
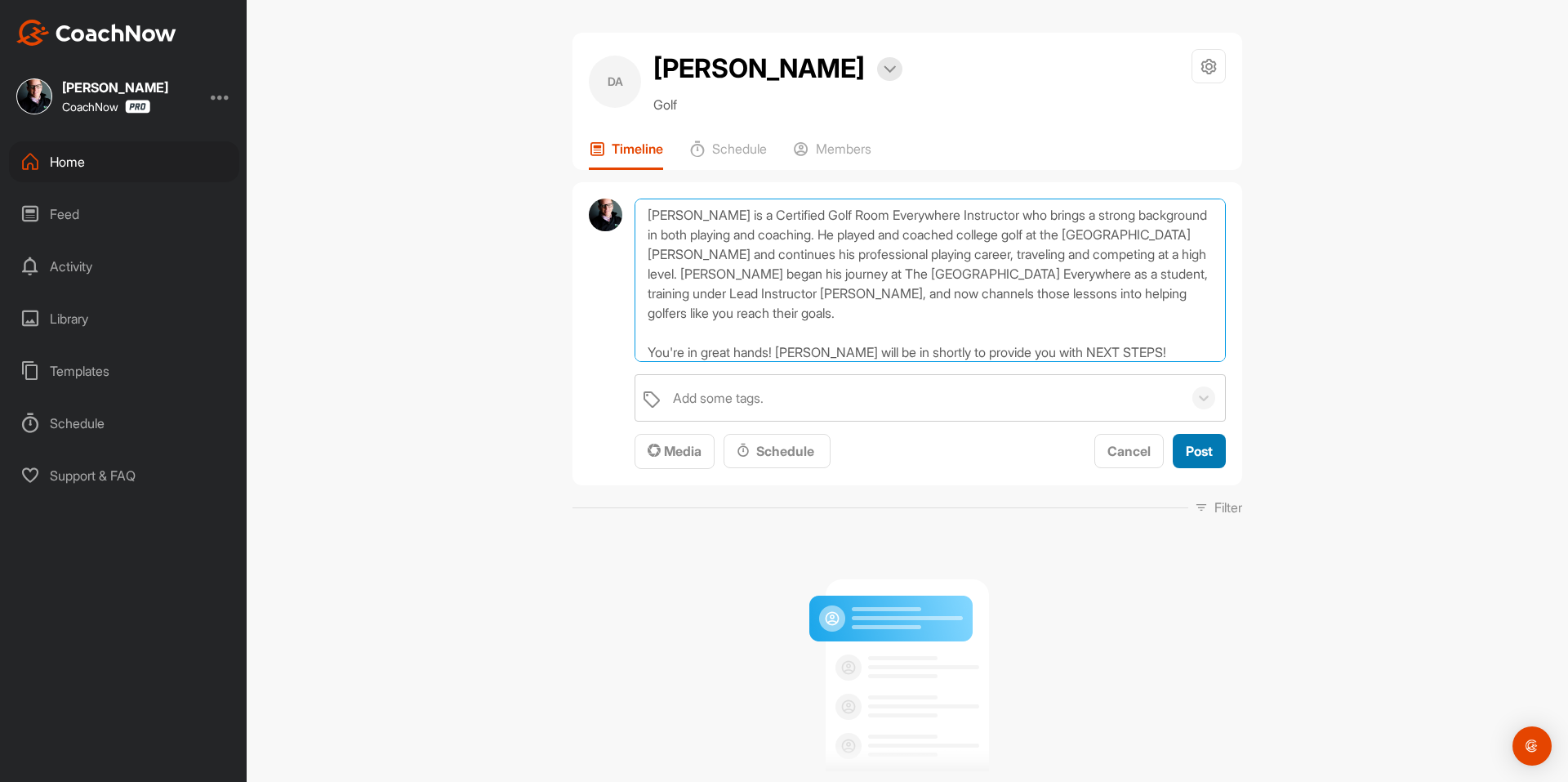
type textarea "Congratulations! You've signed up for a Membership! Your assigned coach will be…"
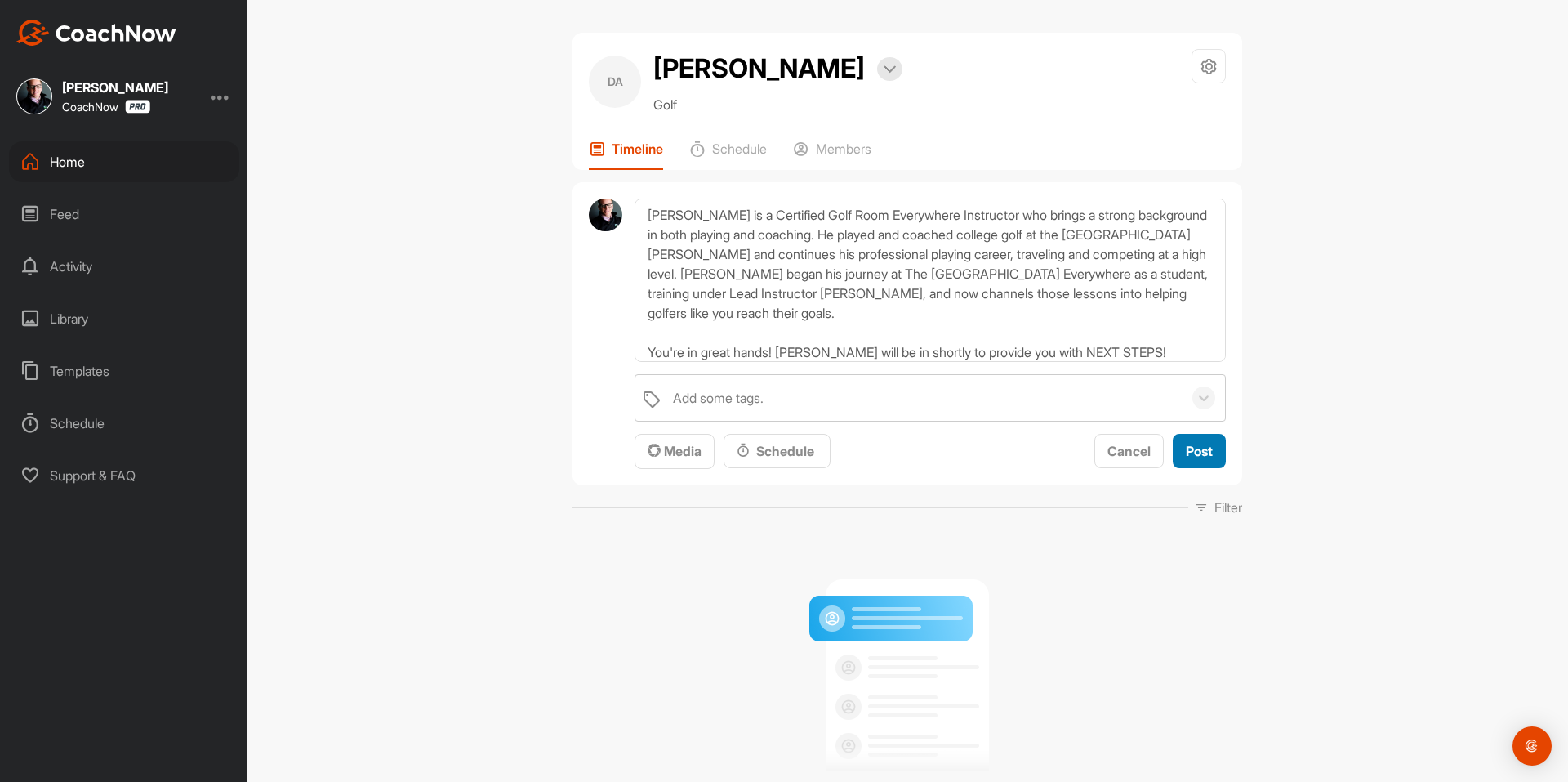
click at [1185, 463] on button "Post" at bounding box center [1199, 451] width 53 height 35
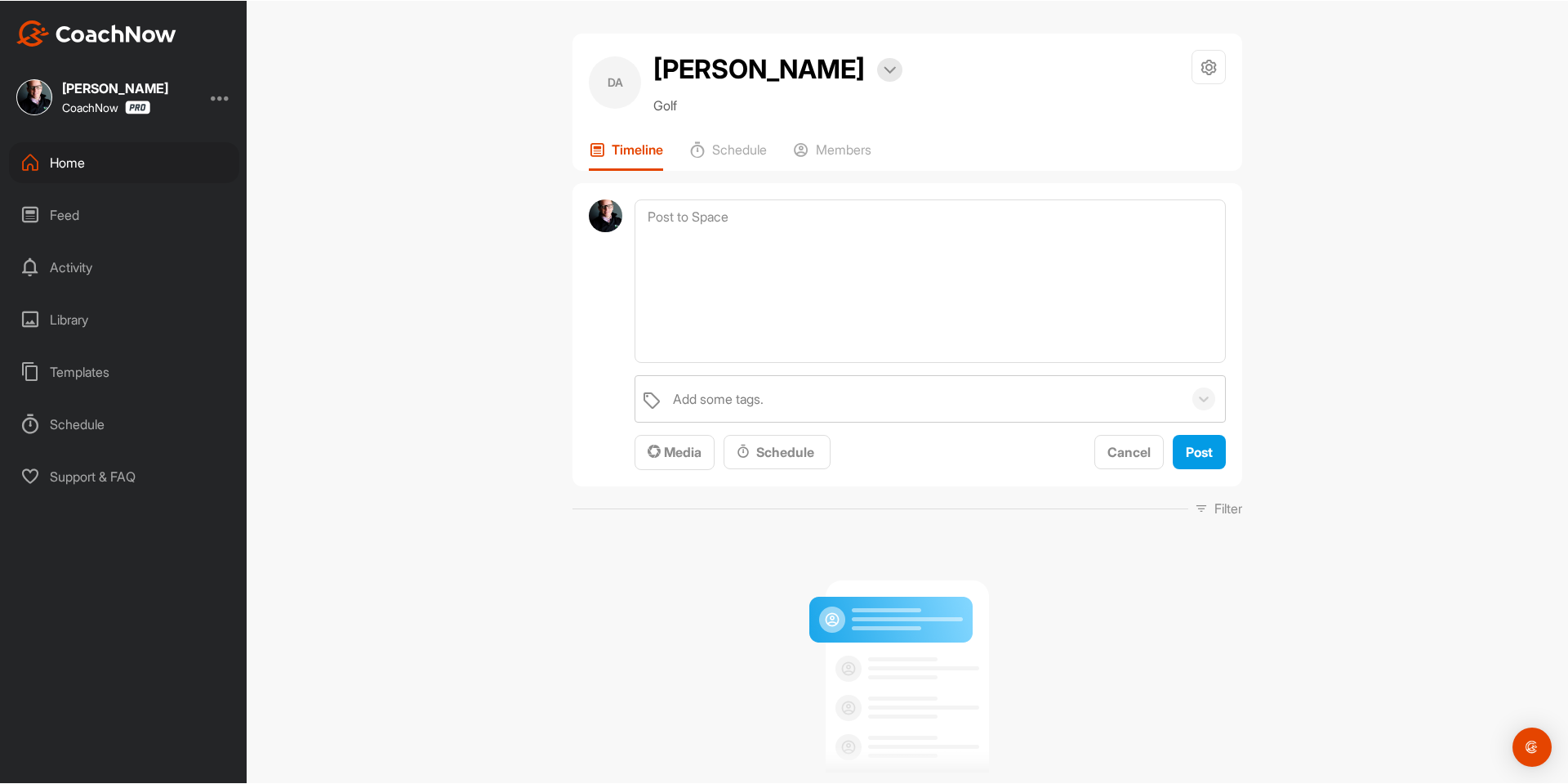
scroll to position [0, 0]
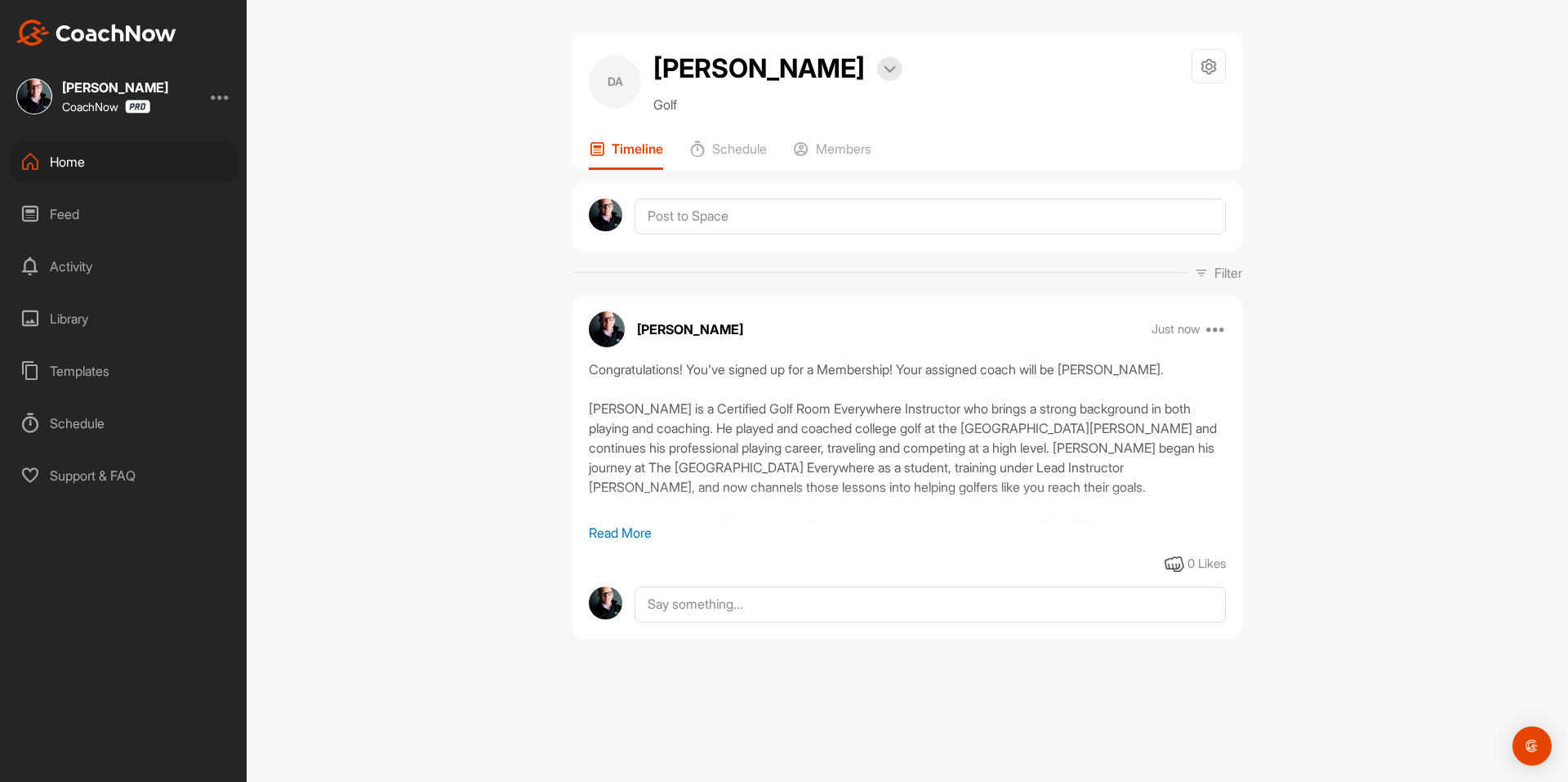
click at [166, 30] on img at bounding box center [96, 33] width 160 height 26
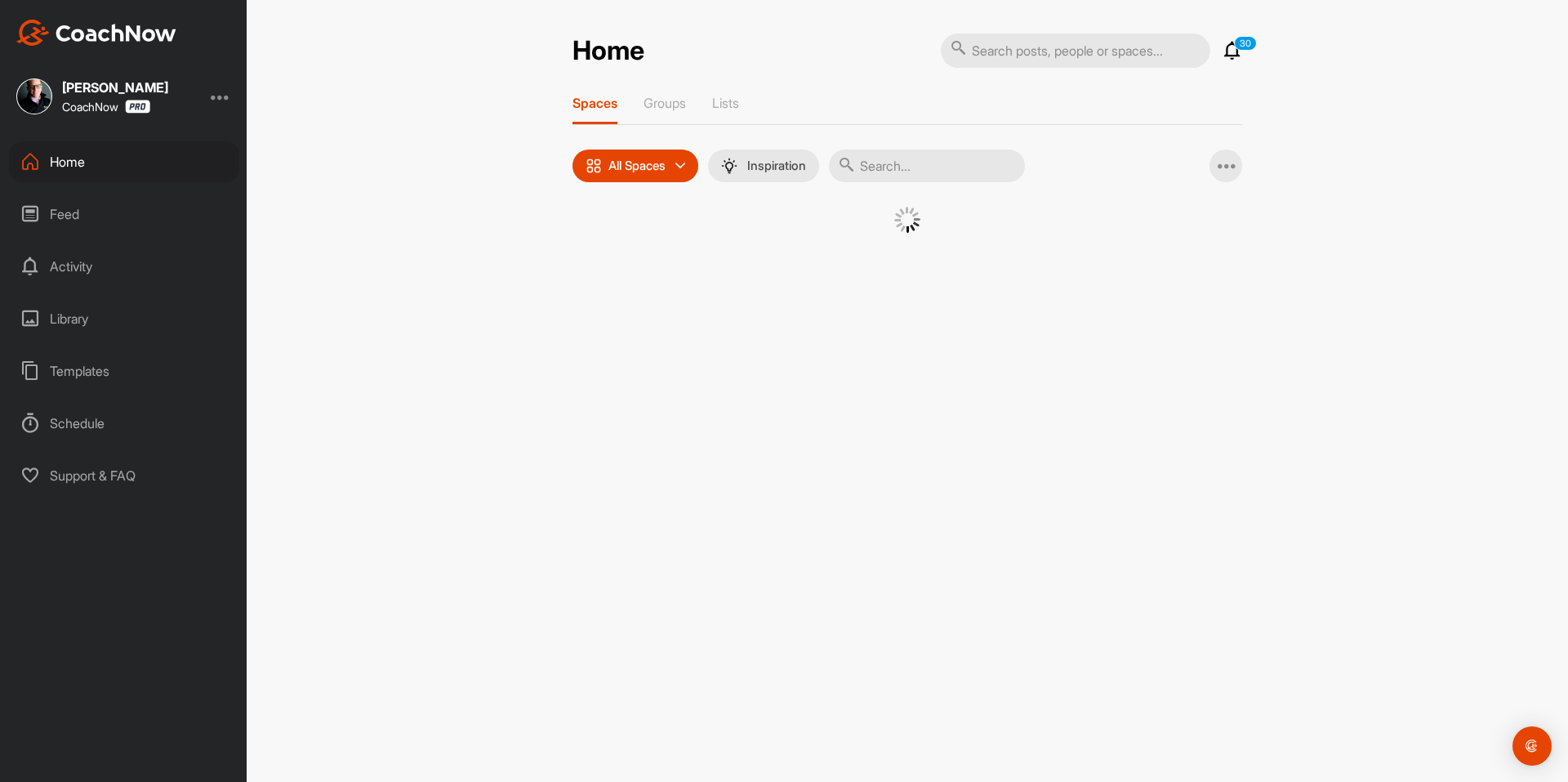
click at [1162, 44] on input "text" at bounding box center [1075, 51] width 270 height 34
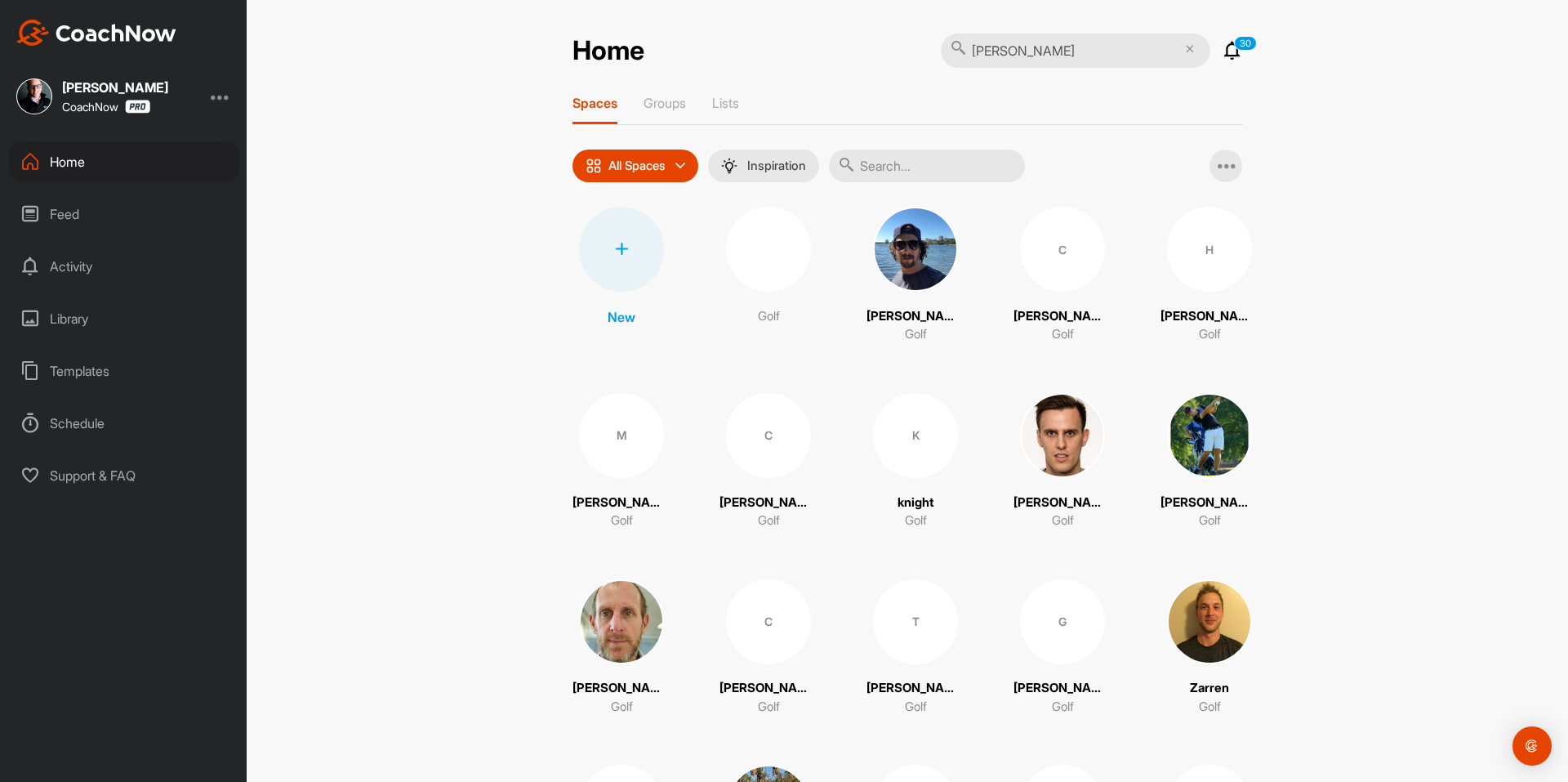
type input "[PERSON_NAME]"
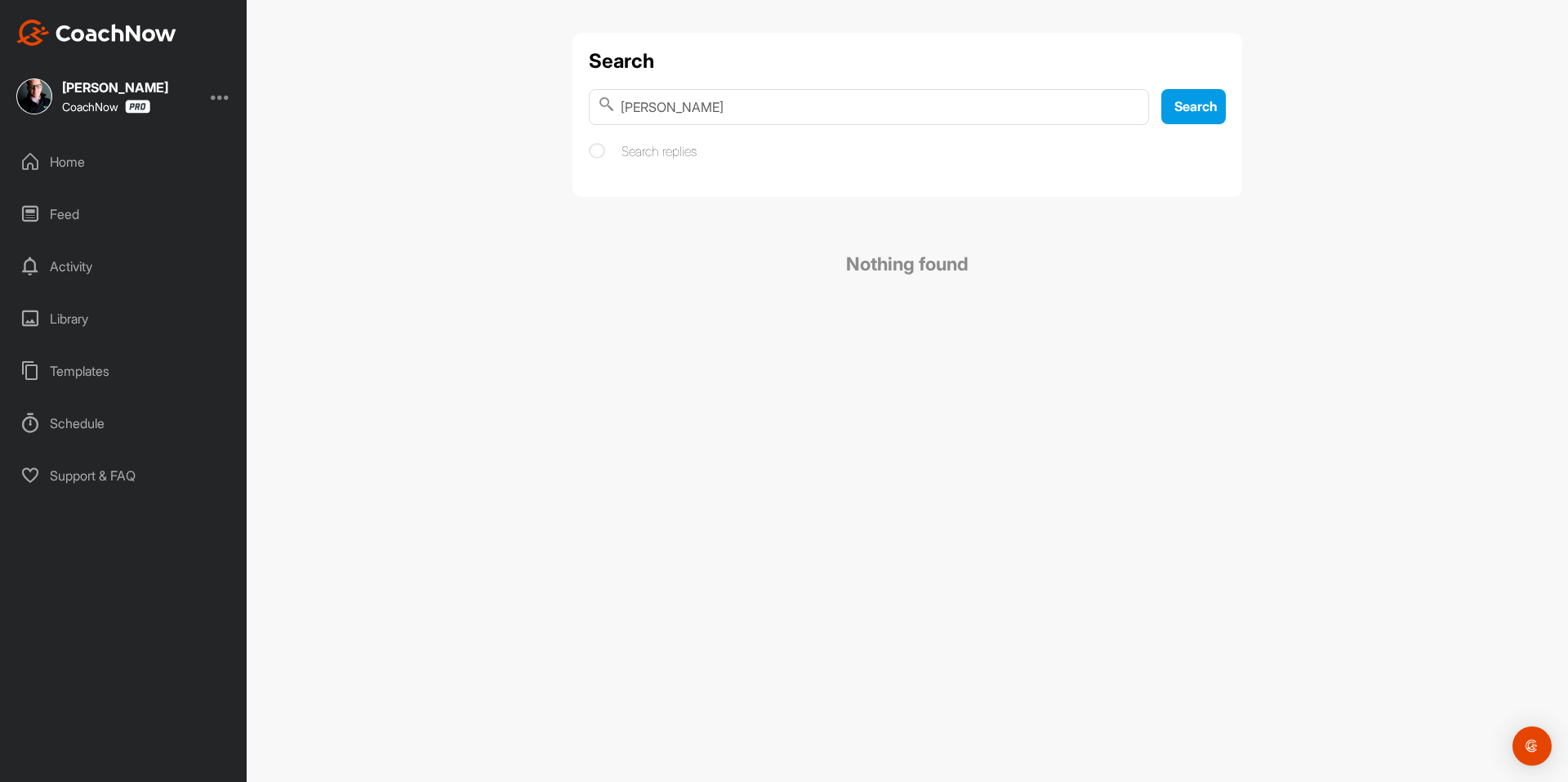
click at [772, 164] on div "Search [PERSON_NAME] Search Search replies" at bounding box center [908, 115] width 670 height 164
click at [128, 35] on img at bounding box center [96, 33] width 160 height 26
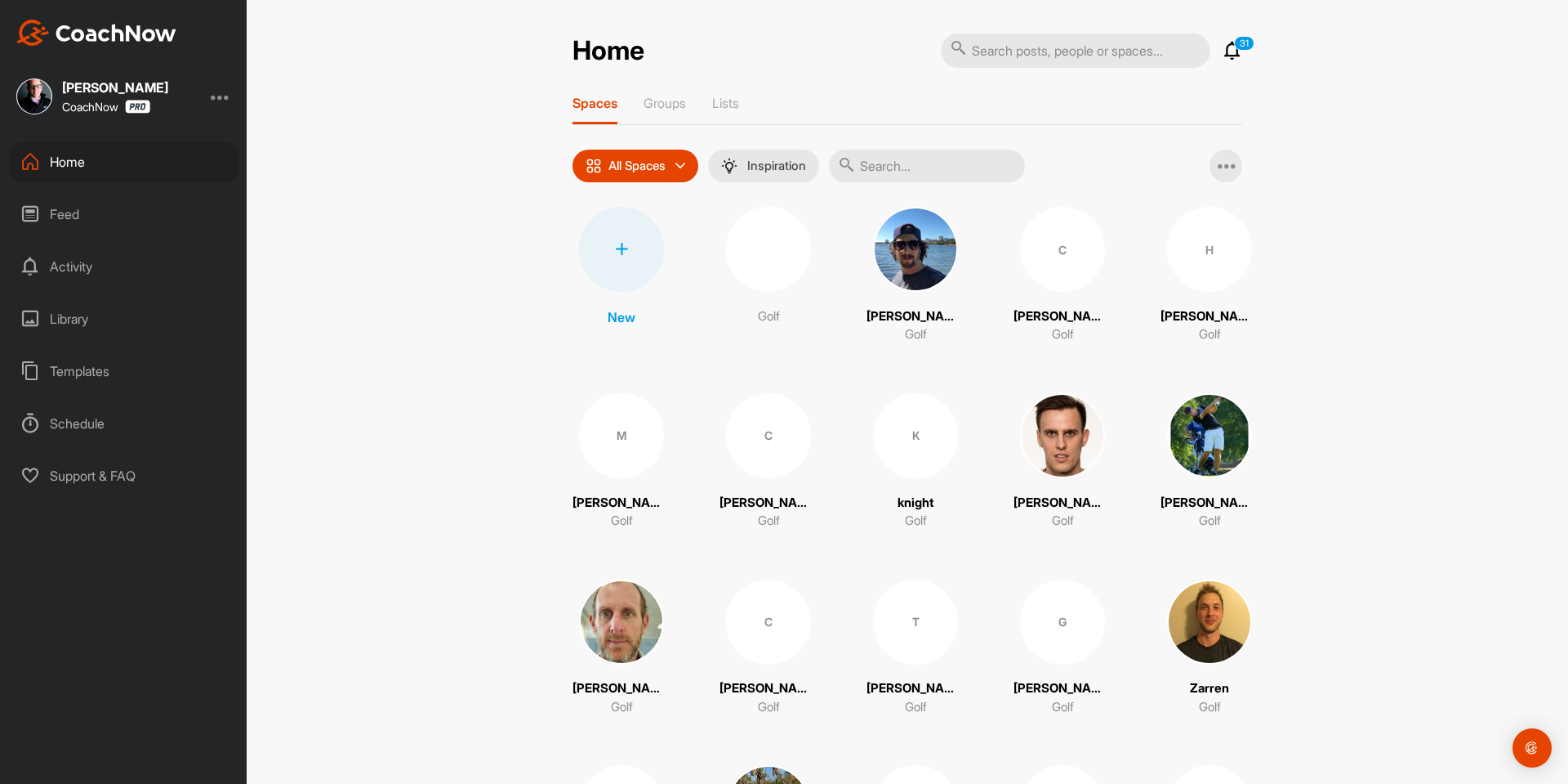
click at [129, 221] on div "Feed" at bounding box center [123, 214] width 230 height 40
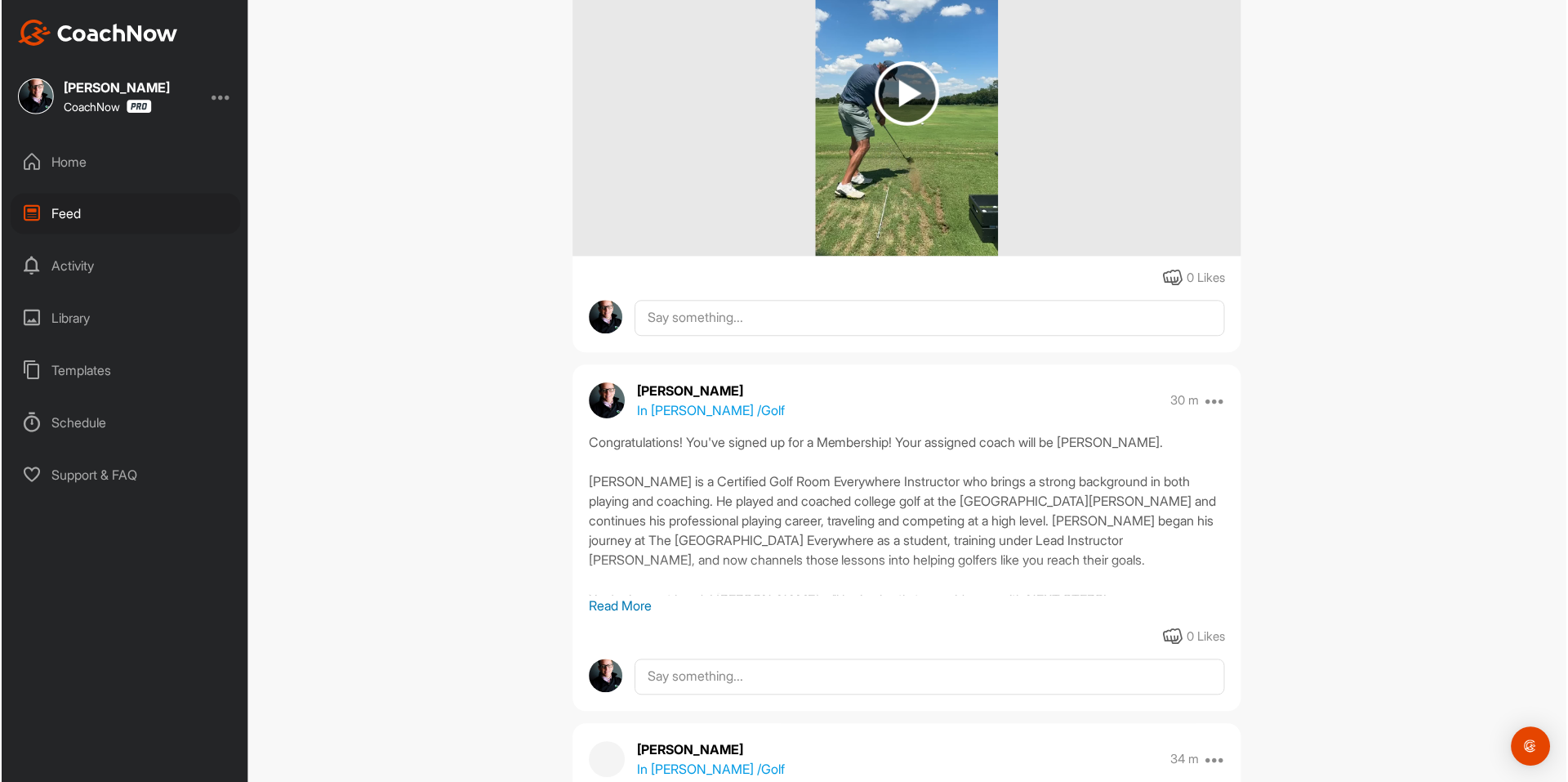
scroll to position [326, 0]
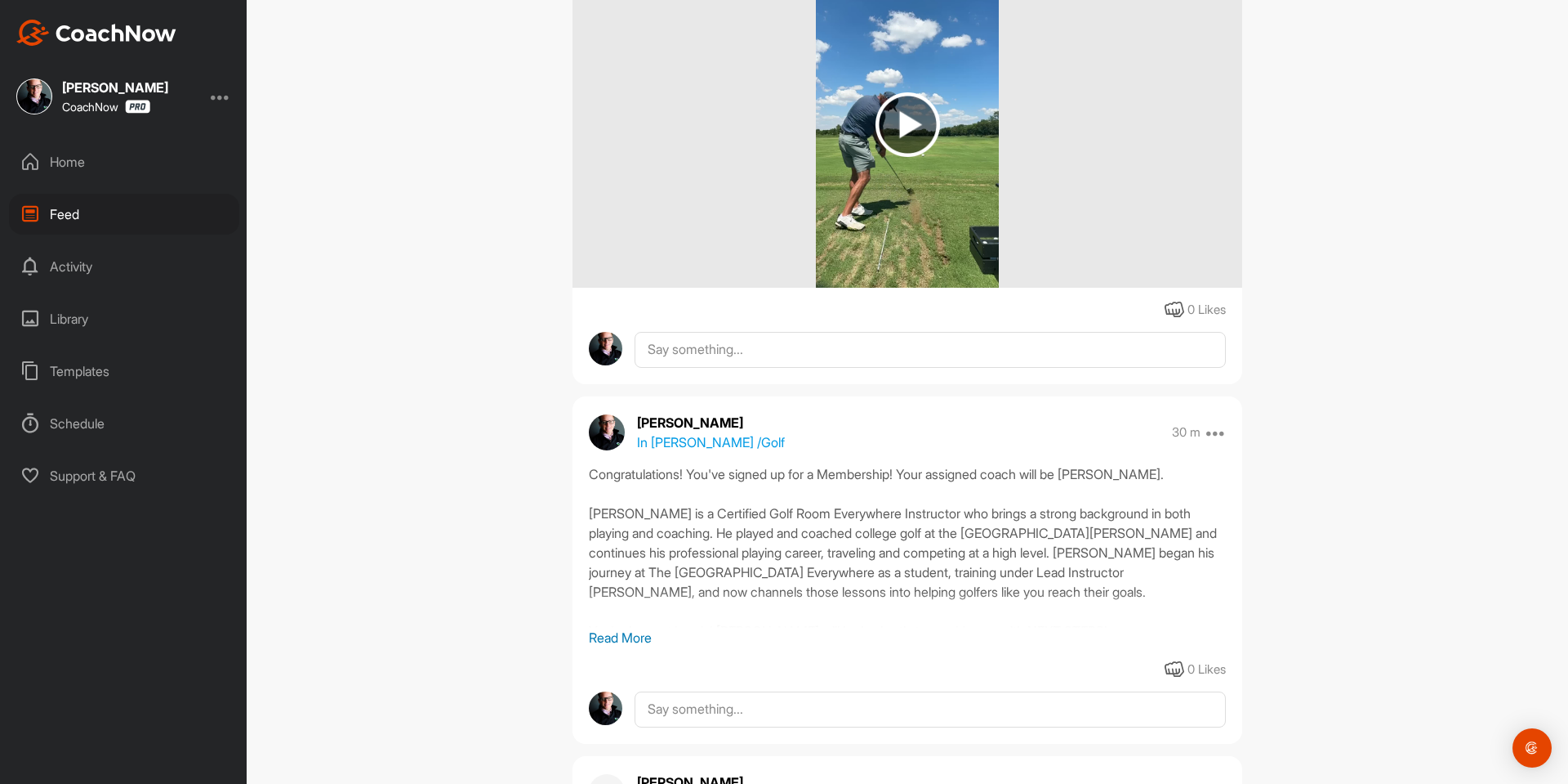
click at [379, 196] on div "Feed Filter Media Type Images Videos Notes Audio Documents Author AC A C [EMAIL…" at bounding box center [907, 392] width 1322 height 784
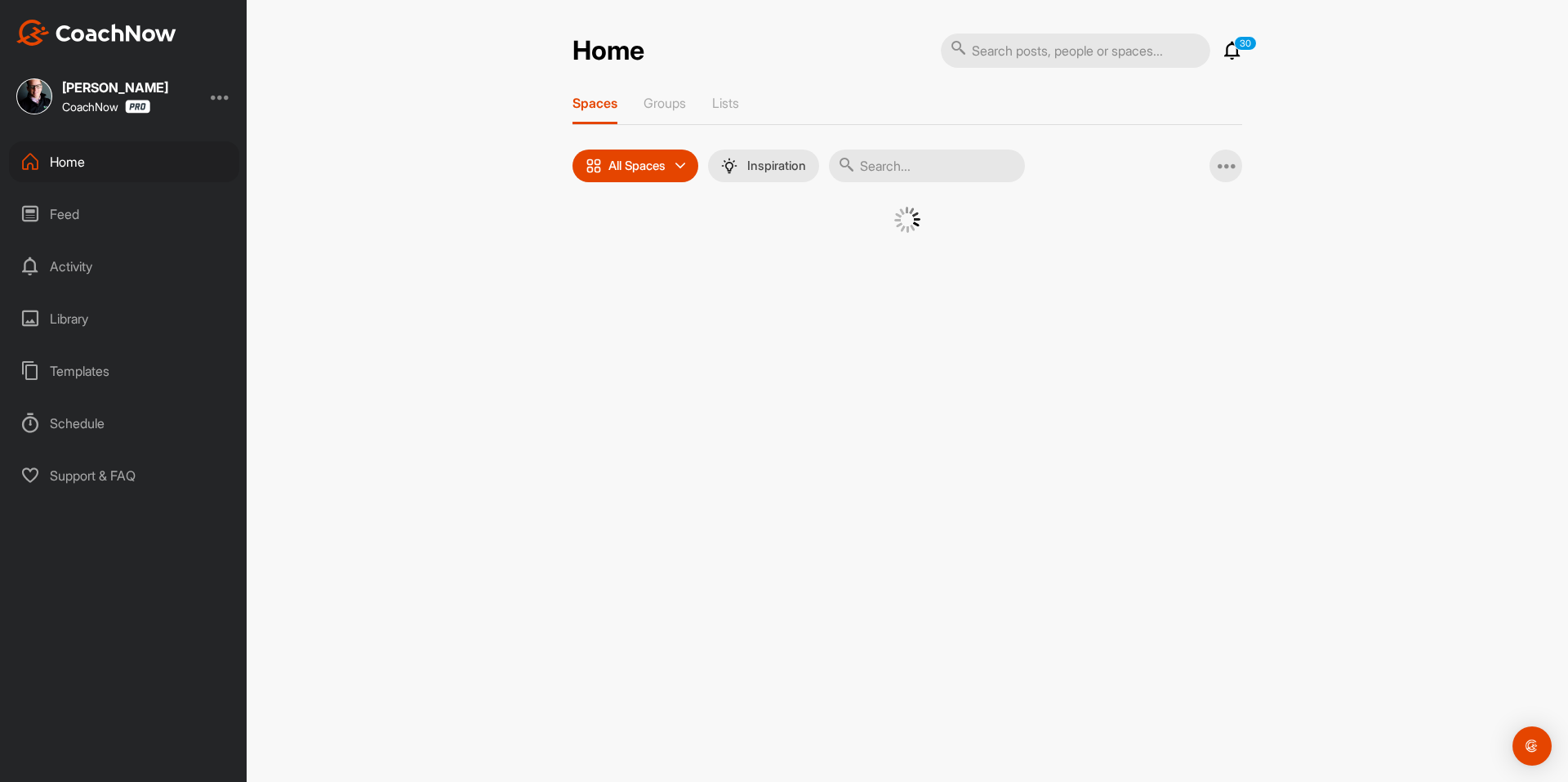
click at [1024, 72] on div "Home 30 Notifications Invitations View All 30 Spaces Groups Lists All Spaces Al…" at bounding box center [908, 153] width 670 height 241
click at [1034, 58] on input "text" at bounding box center [1075, 51] width 270 height 34
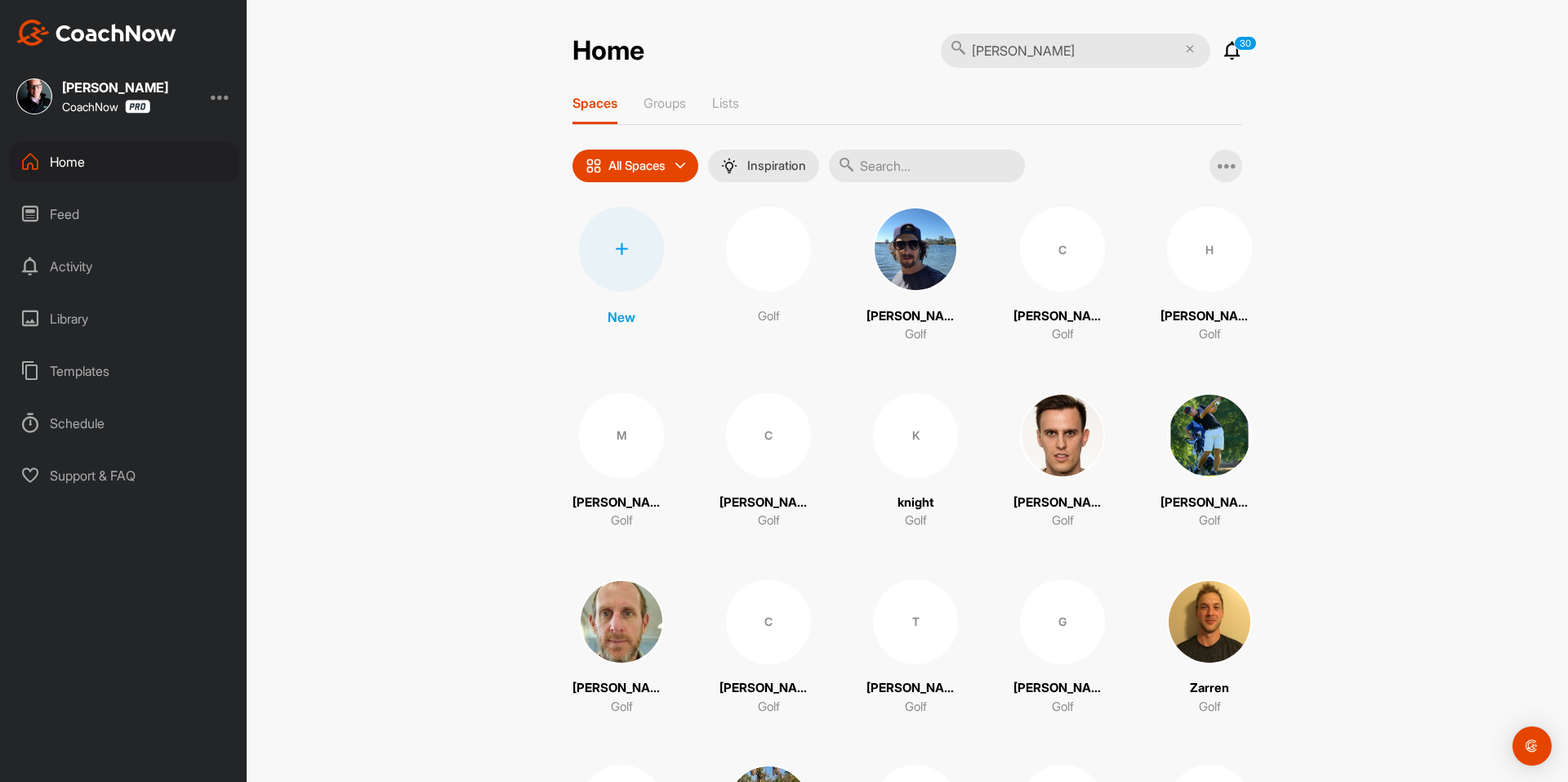
type input "[PERSON_NAME]"
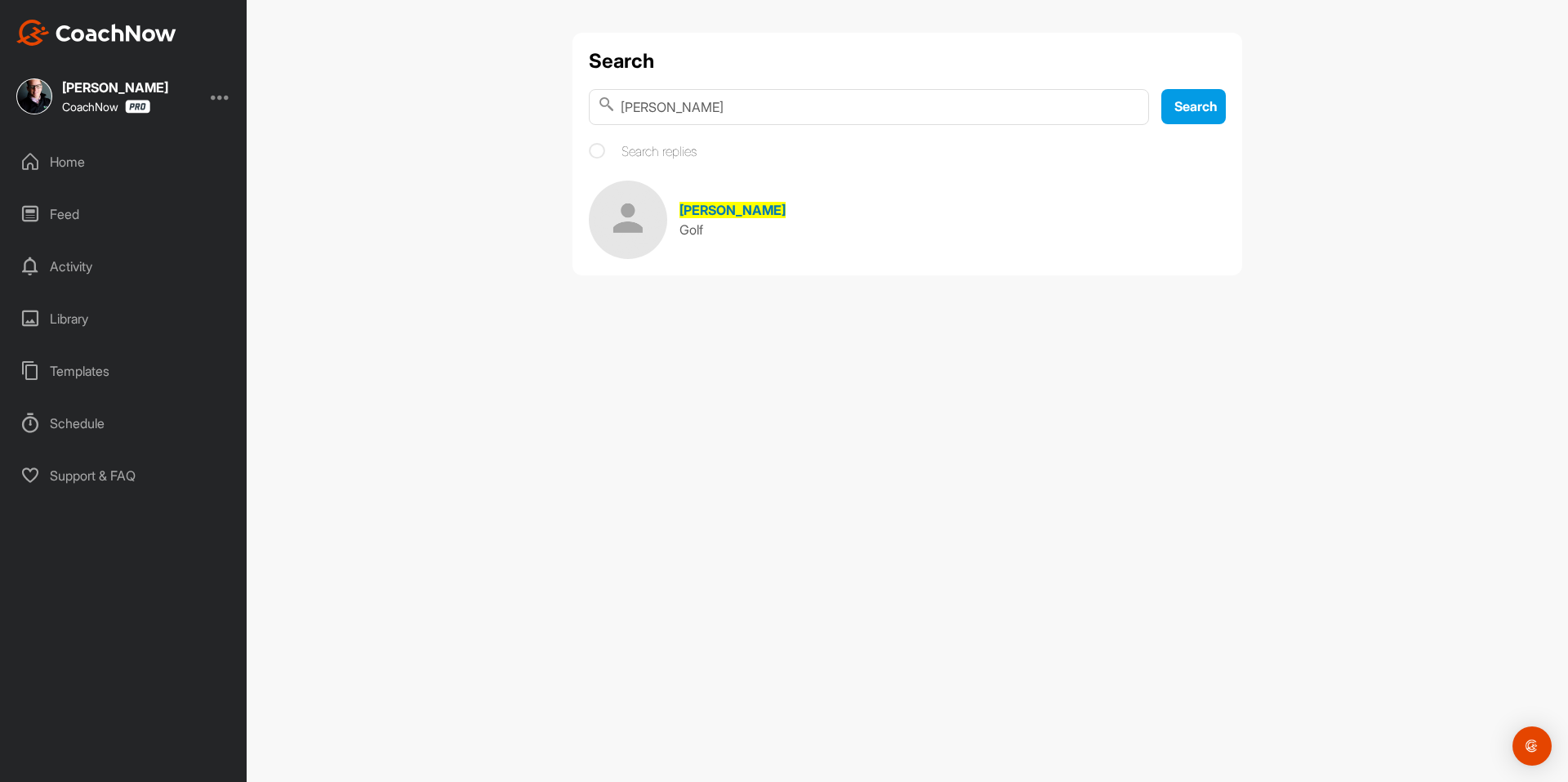
click at [796, 213] on link "Marilyn Antal Golf" at bounding box center [908, 220] width 637 height 78
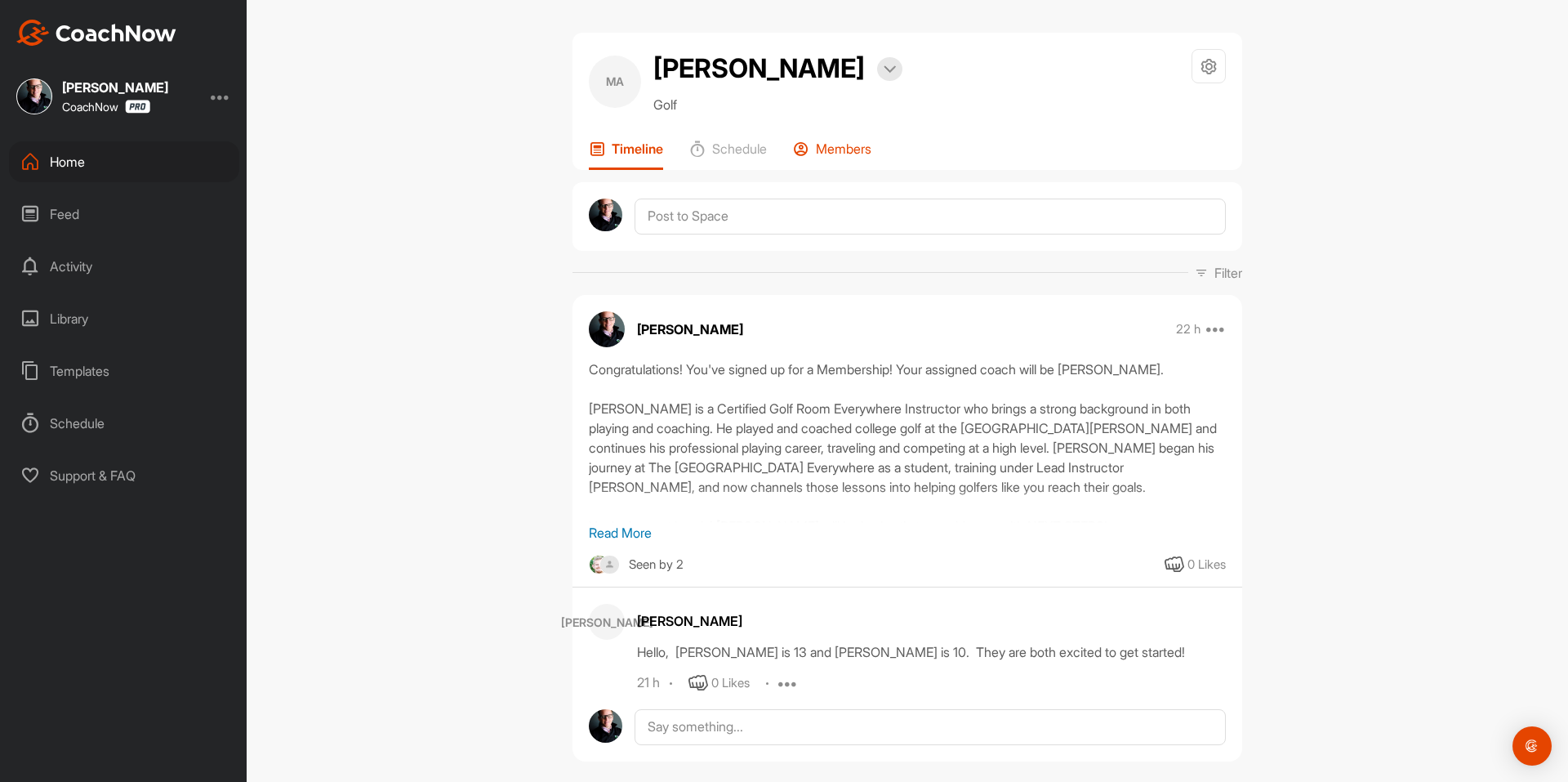
click at [824, 164] on div "Members" at bounding box center [832, 155] width 78 height 29
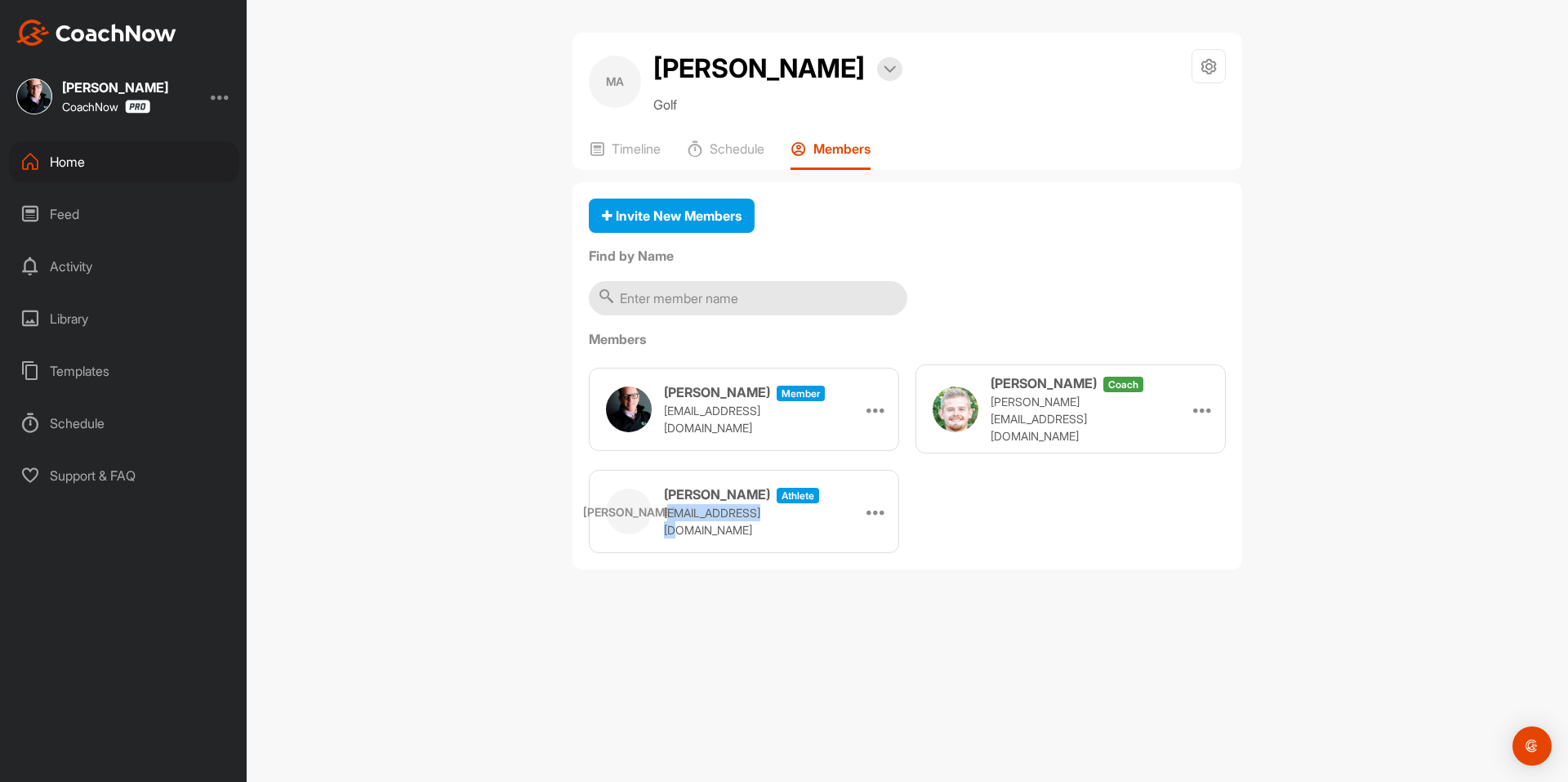
drag, startPoint x: 666, startPoint y: 515, endPoint x: 769, endPoint y: 522, distance: 103.2
click at [769, 522] on p "[EMAIL_ADDRESS][DOMAIN_NAME]" at bounding box center [746, 521] width 164 height 34
click at [664, 527] on div "JA John Antal athlete jdantal@gmail.com" at bounding box center [716, 511] width 221 height 54
drag, startPoint x: 661, startPoint y: 518, endPoint x: 800, endPoint y: 521, distance: 139.0
click at [769, 521] on div "JA John Antal athlete jdantal@gmail.com" at bounding box center [716, 511] width 221 height 54
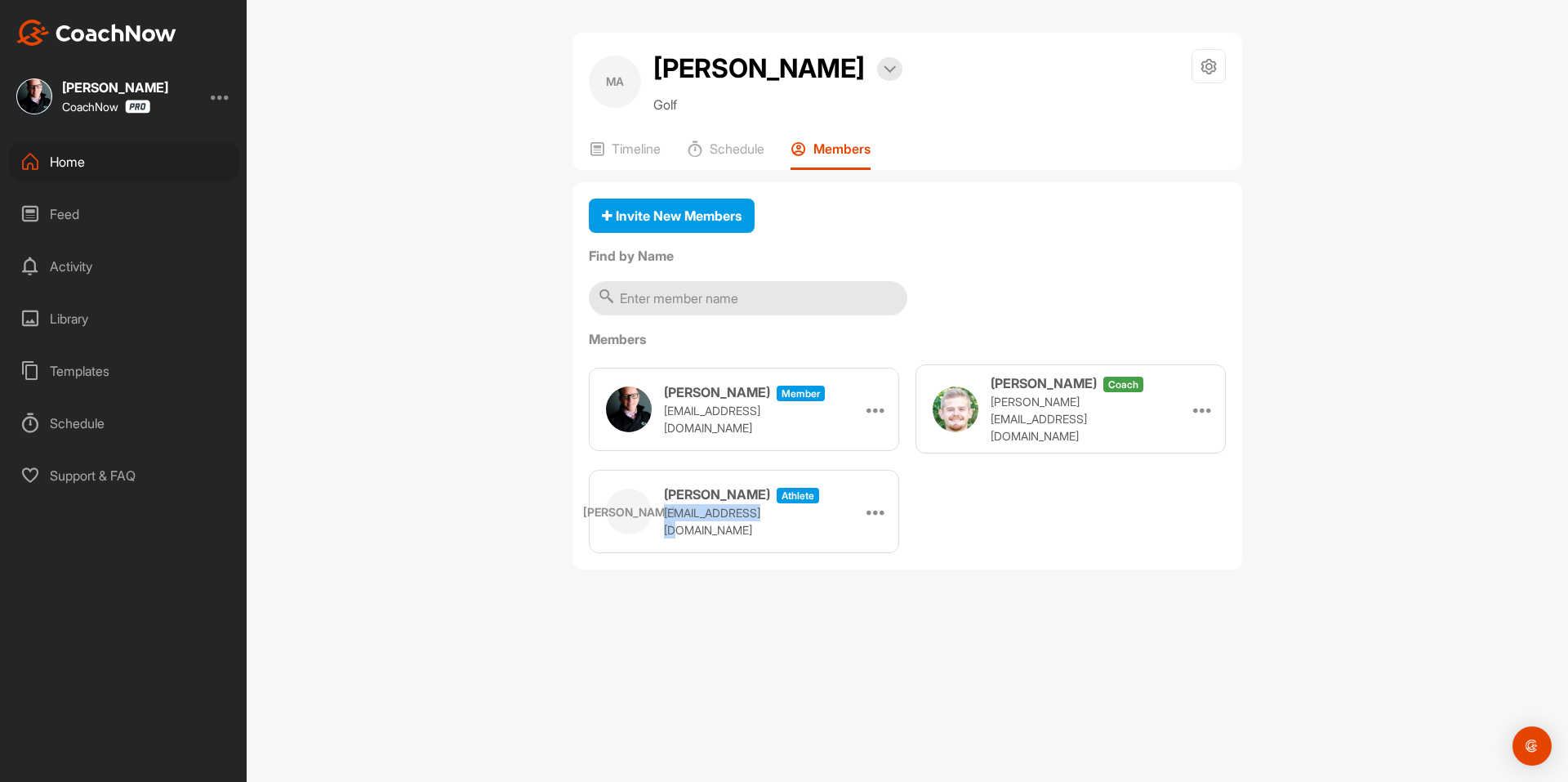
copy p "[EMAIL_ADDRESS][DOMAIN_NAME]"
click at [634, 150] on p "Timeline" at bounding box center [635, 148] width 49 height 16
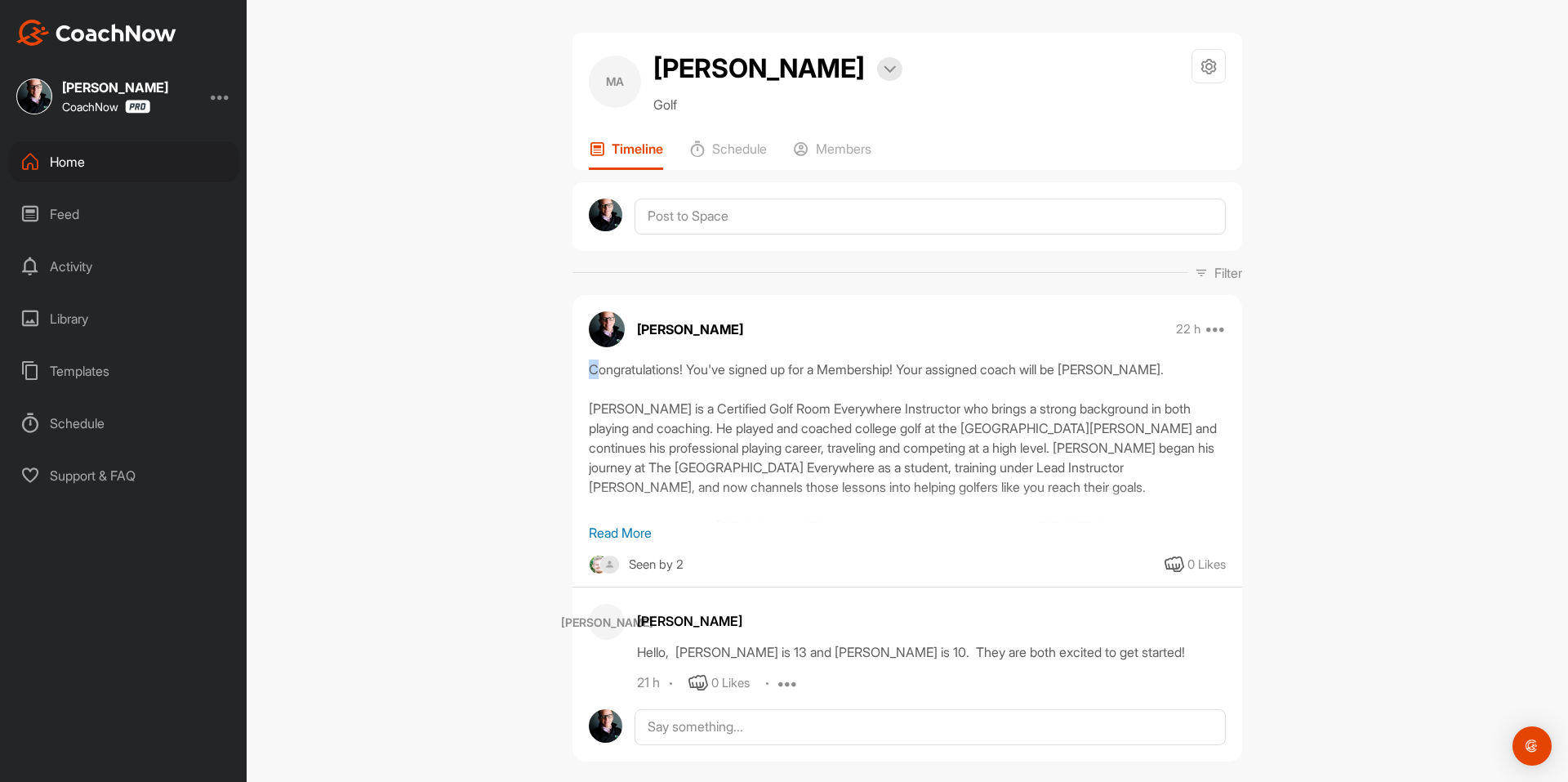
drag, startPoint x: 584, startPoint y: 369, endPoint x: 592, endPoint y: 373, distance: 8.9
click at [592, 373] on div "Congratulations! You've signed up for a Membership! Your assigned coach will be…" at bounding box center [908, 441] width 637 height 164
click at [610, 533] on p "Read More" at bounding box center [908, 532] width 637 height 20
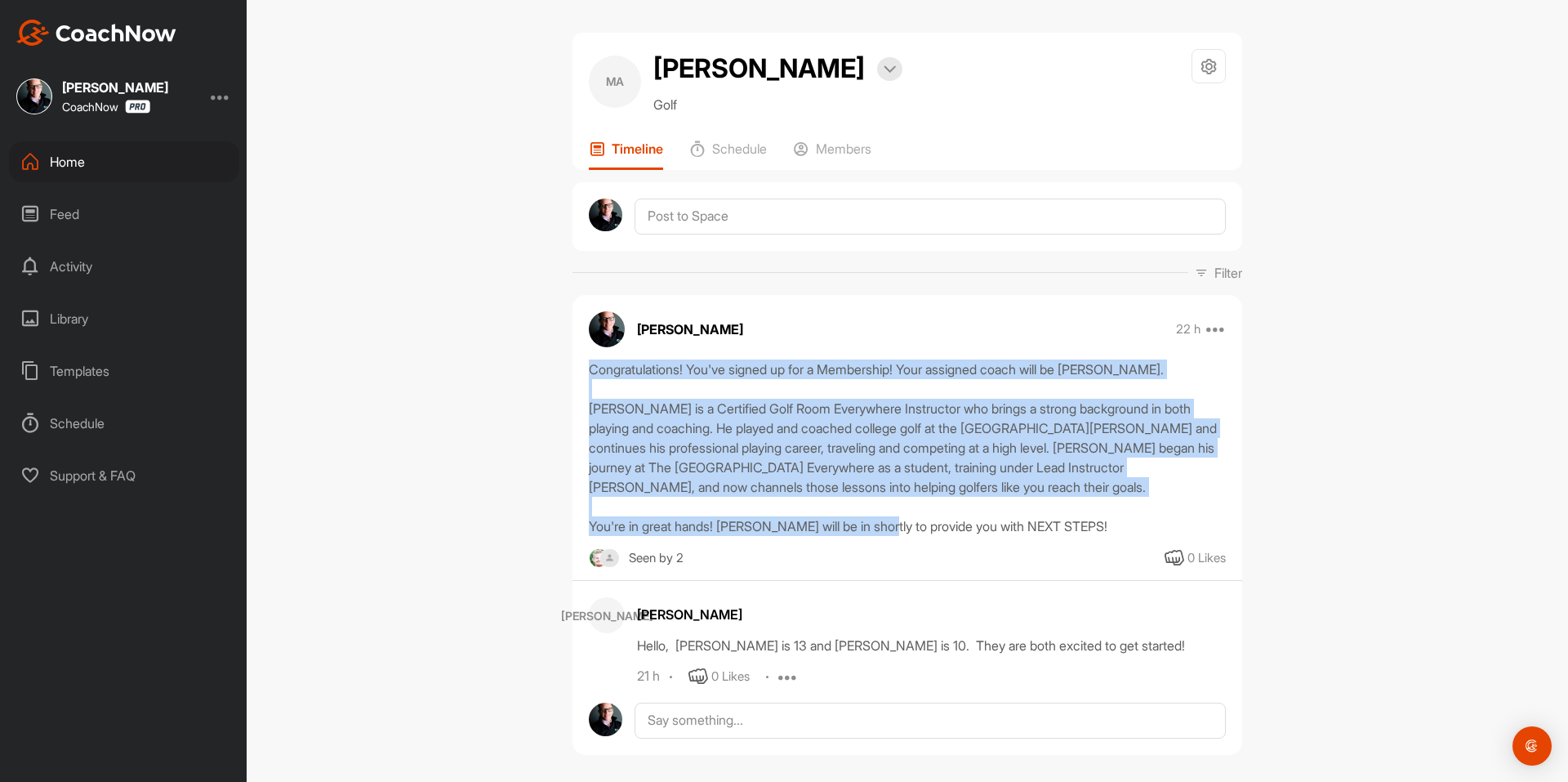
drag, startPoint x: 579, startPoint y: 367, endPoint x: 1085, endPoint y: 525, distance: 530.1
click at [1085, 525] on div "Congratulations! You've signed up for a Membership! Your assigned coach will be…" at bounding box center [908, 447] width 670 height 177
copy div "Congratulations! You've signed up for a Membership! Your assigned coach will be…"
